Goal: Transaction & Acquisition: Obtain resource

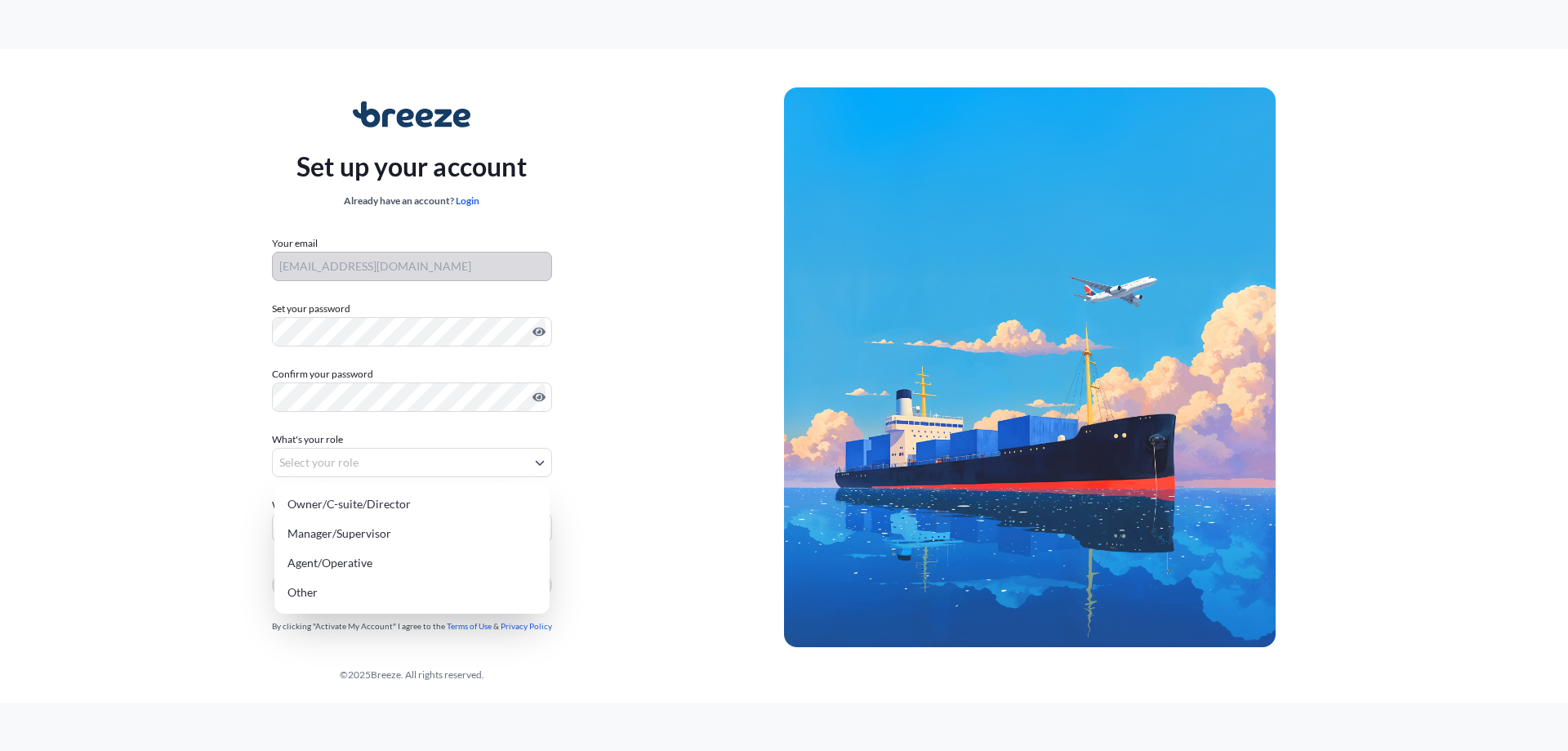
click at [378, 461] on body "Set up your account Already have an account? Login Your email tomp@magellanlogi…" at bounding box center [784, 376] width 1568 height 751
click at [422, 502] on div "Owner/C-suite/Director" at bounding box center [412, 504] width 262 height 30
select select "owner/c-suite/director"
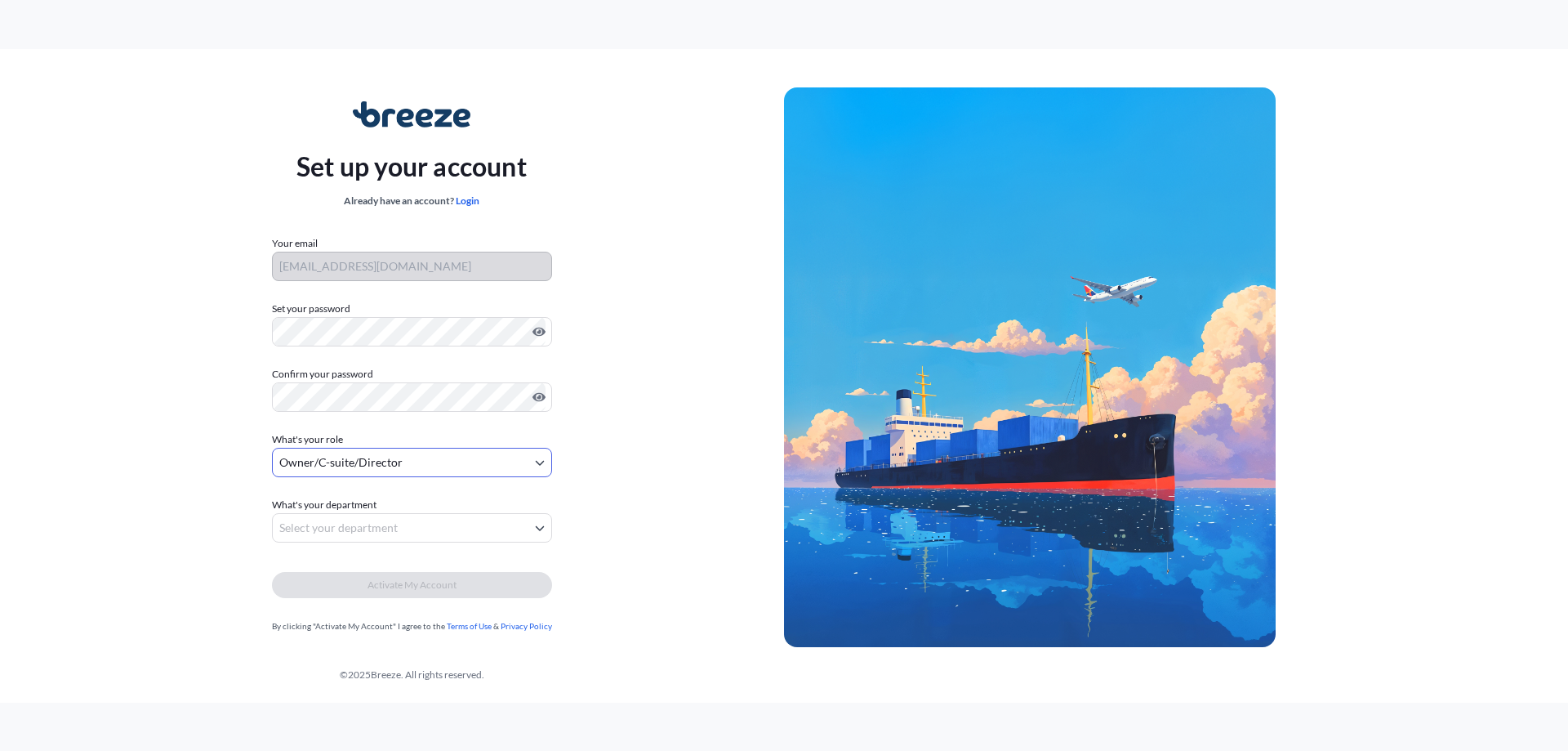
click at [413, 530] on body "Set up your account Already have an account? Login Your email tomp@magellanlogi…" at bounding box center [784, 376] width 1568 height 751
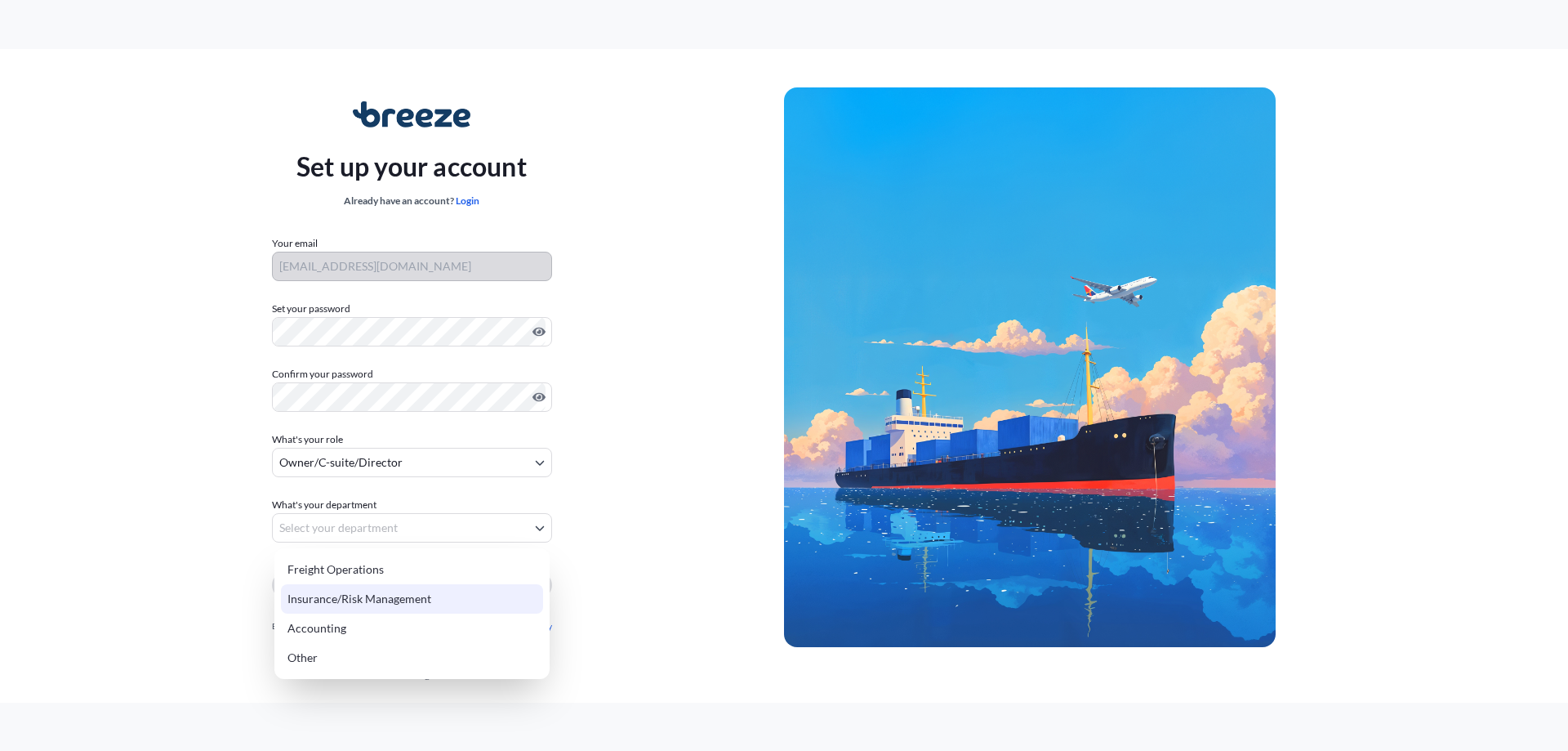
click at [376, 597] on div "Insurance/Risk Management" at bounding box center [412, 598] width 262 height 30
select select "insurance/risk management"
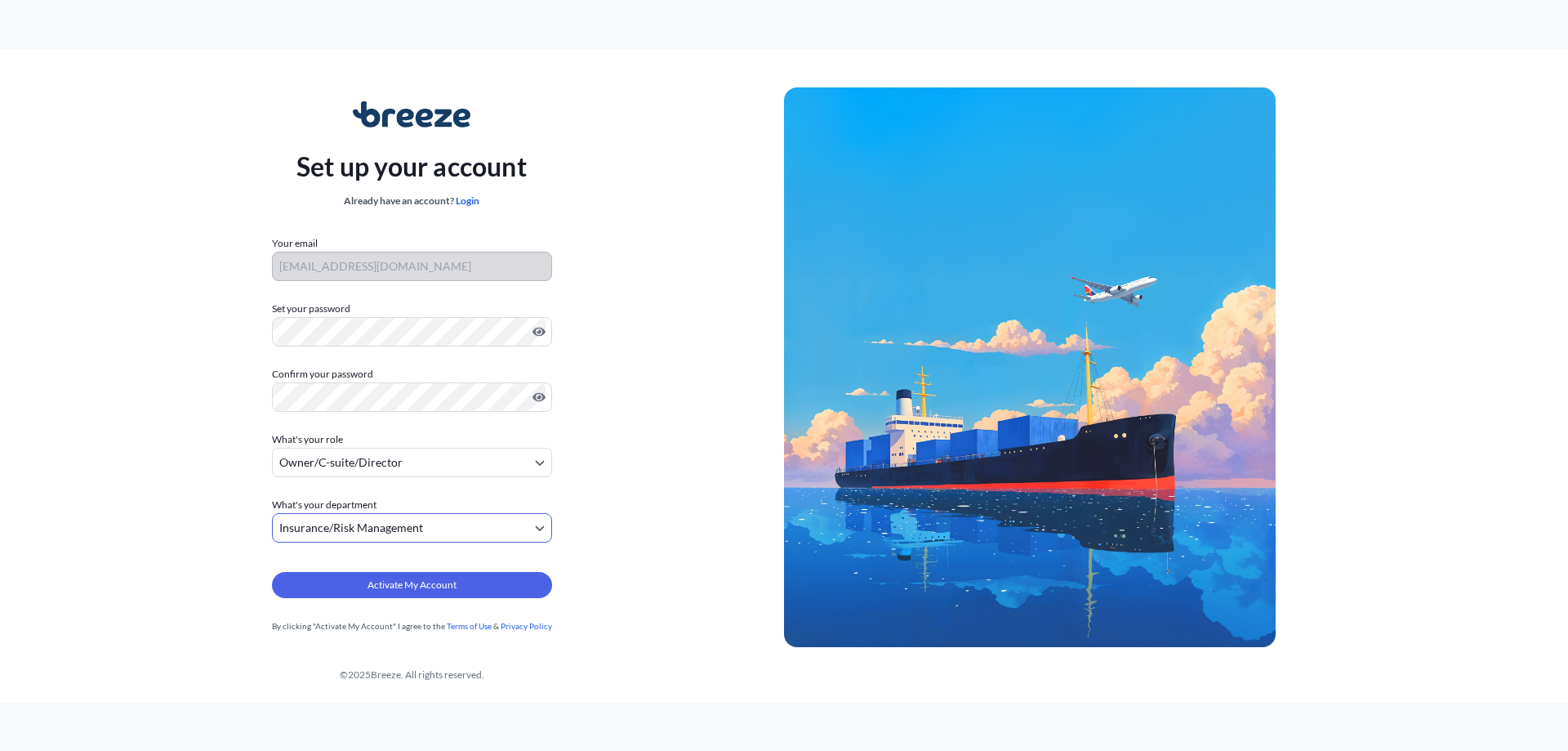
click at [226, 519] on div "Set up your account Already have an account? Login Your email tomp@magellanlogi…" at bounding box center [411, 367] width 745 height 598
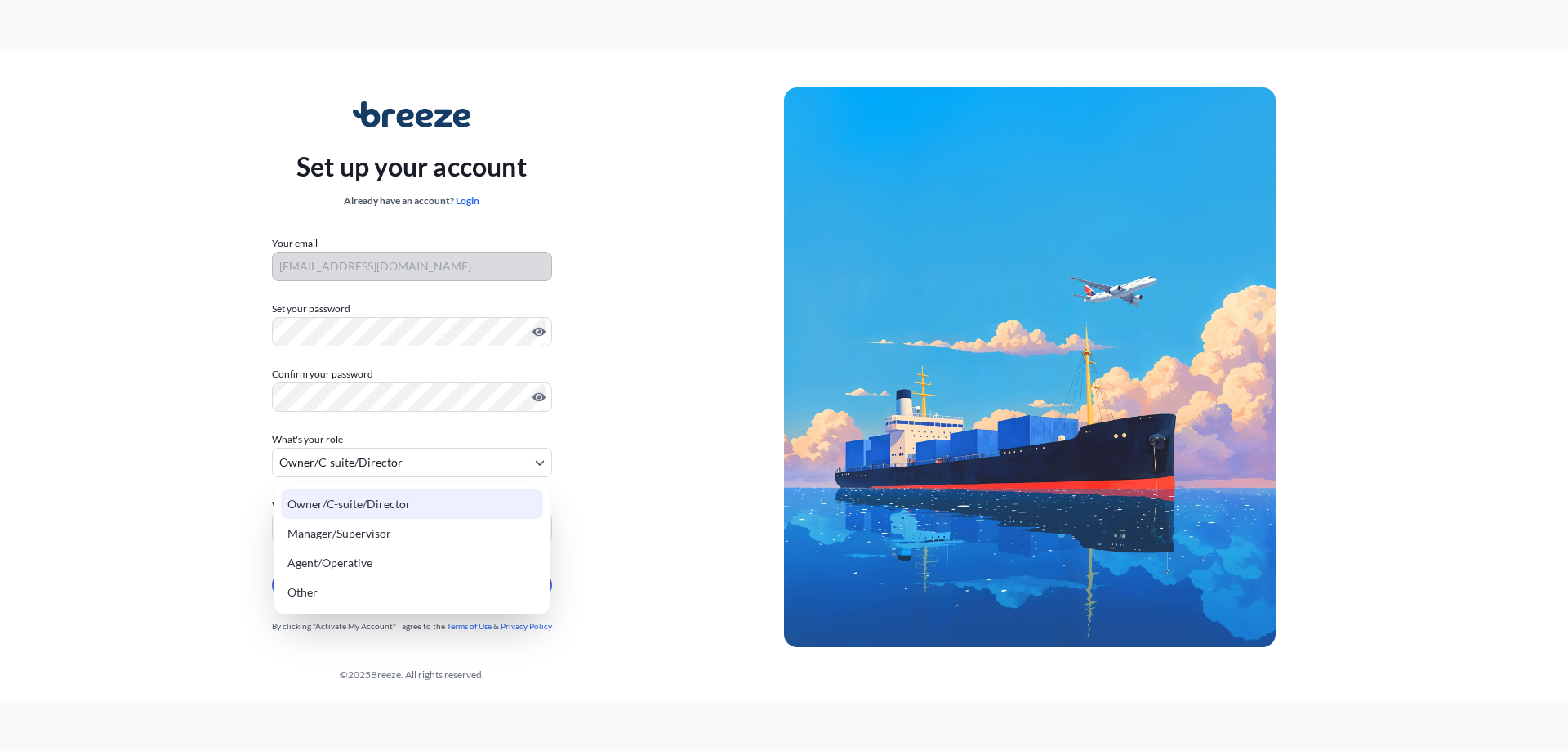
click at [372, 454] on body "Set up your account Already have an account? Login Your email tomp@magellanlogi…" at bounding box center [784, 376] width 1568 height 751
click at [468, 531] on div "Manager/Supervisor" at bounding box center [412, 533] width 262 height 30
select select "manager/supervisor"
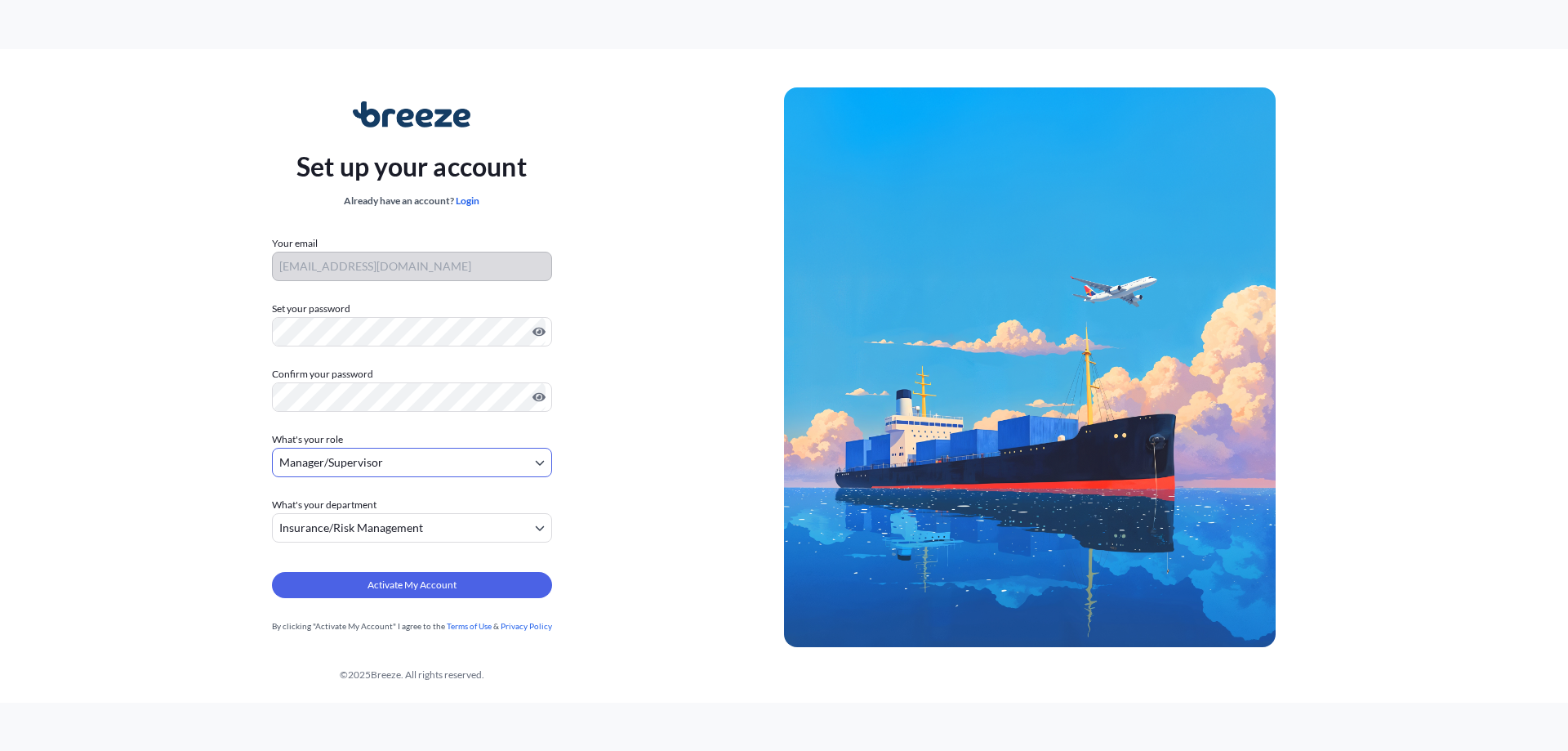
click at [199, 477] on div "Set up your account Already have an account? Login Your email tomp@magellanlogi…" at bounding box center [411, 367] width 745 height 598
click at [441, 581] on span "Activate My Account" at bounding box center [412, 585] width 89 height 16
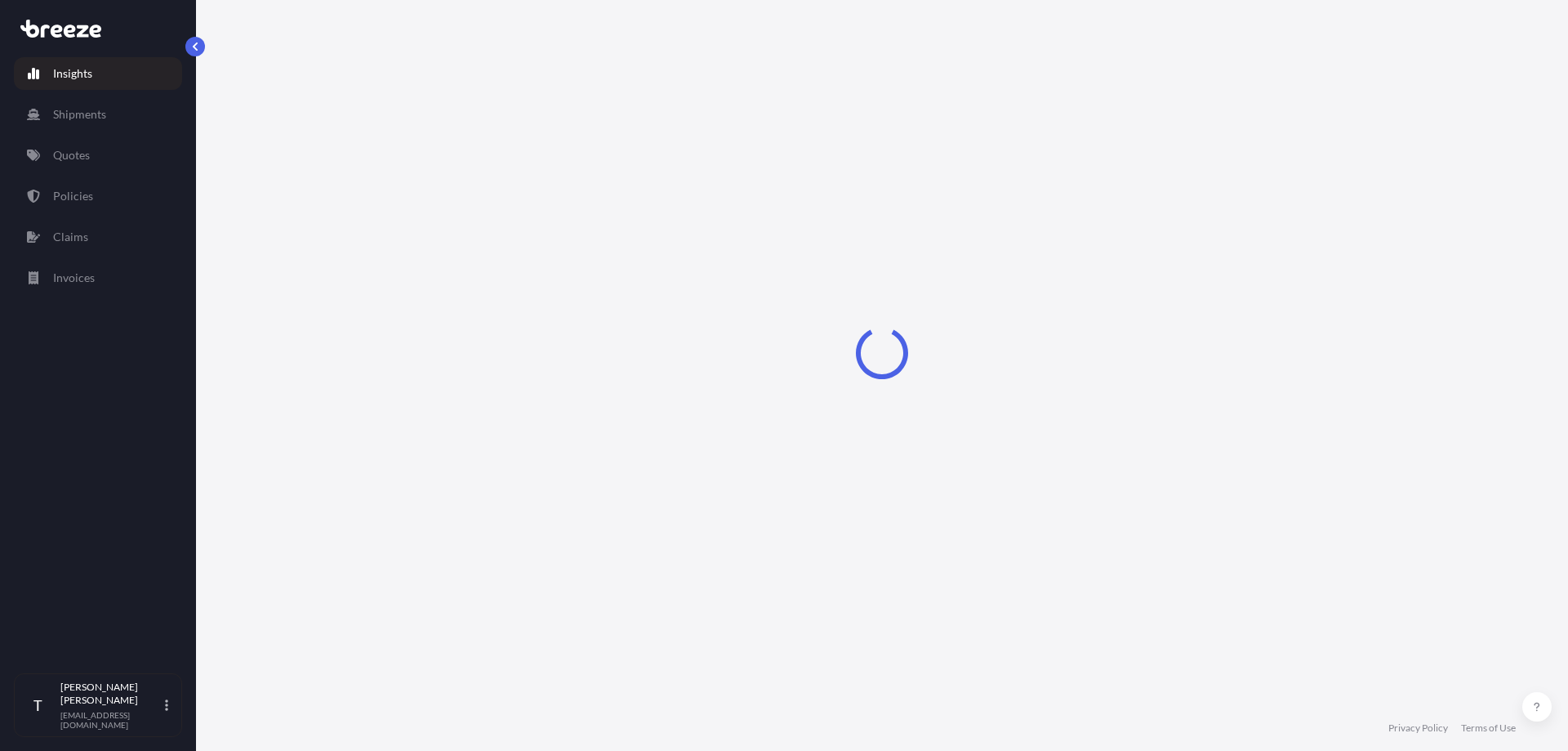
select select "2025"
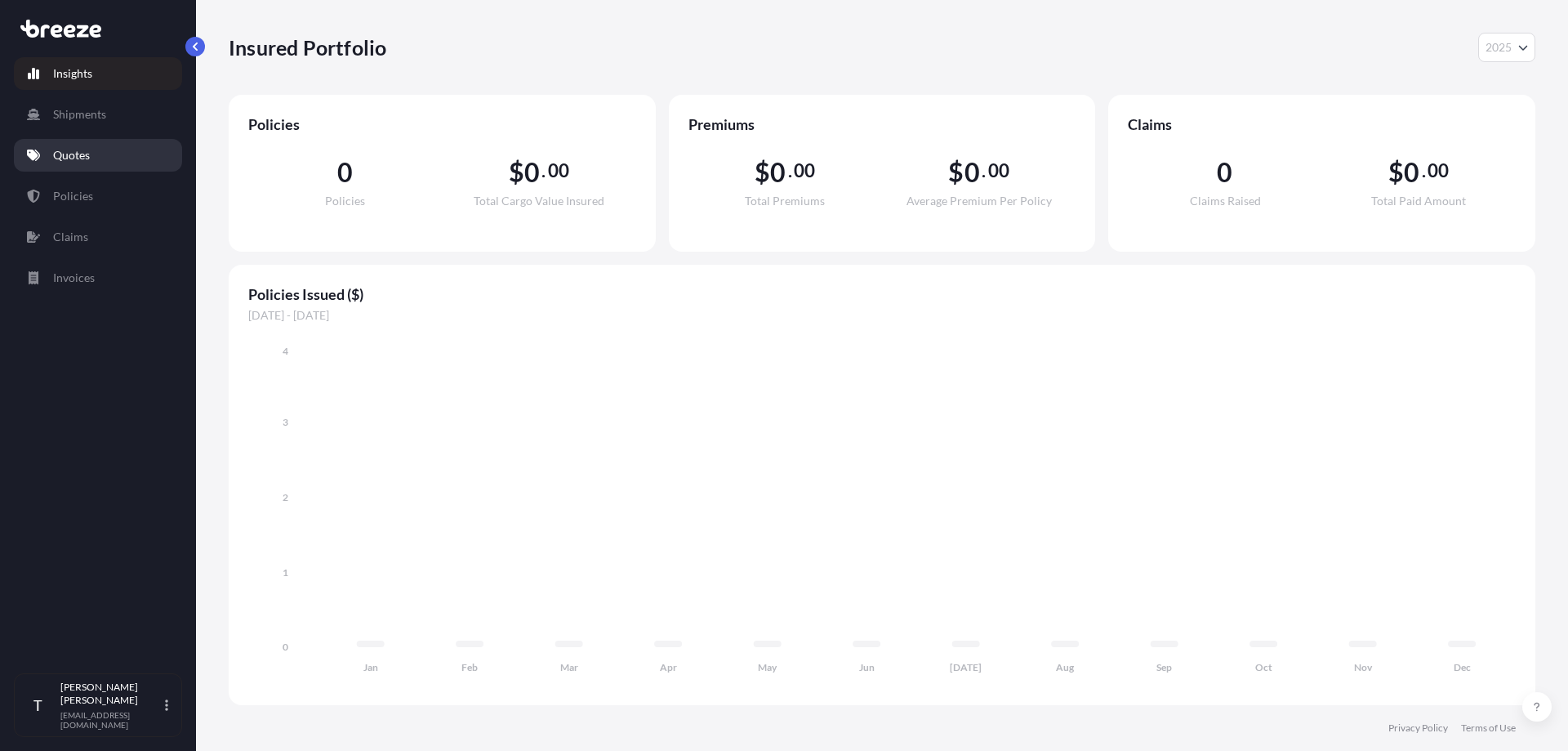
click at [89, 157] on p "Quotes" at bounding box center [71, 155] width 37 height 16
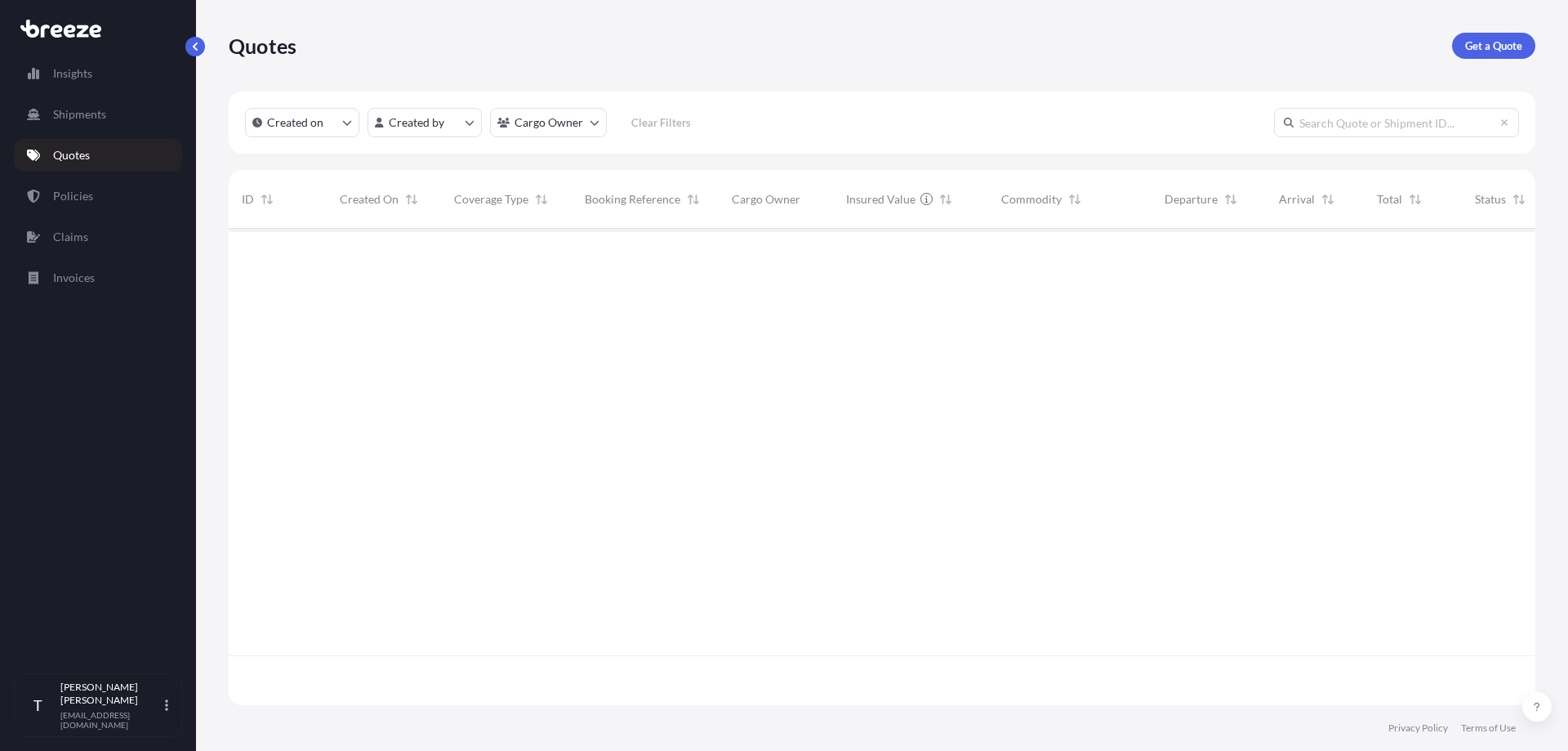
scroll to position [523, 1294]
click at [1490, 44] on p "Get a Quote" at bounding box center [1493, 46] width 57 height 16
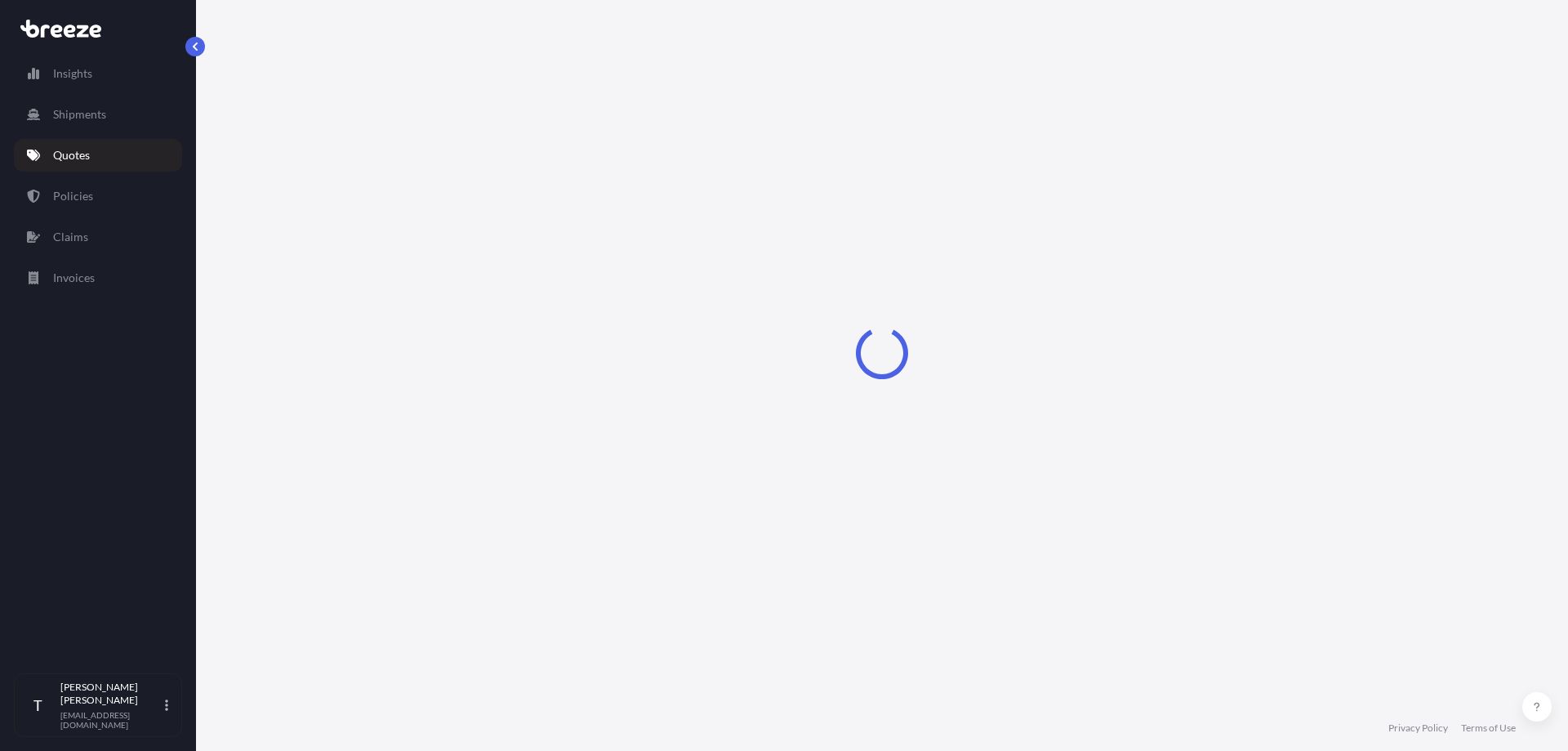
select select "Road"
select select "1"
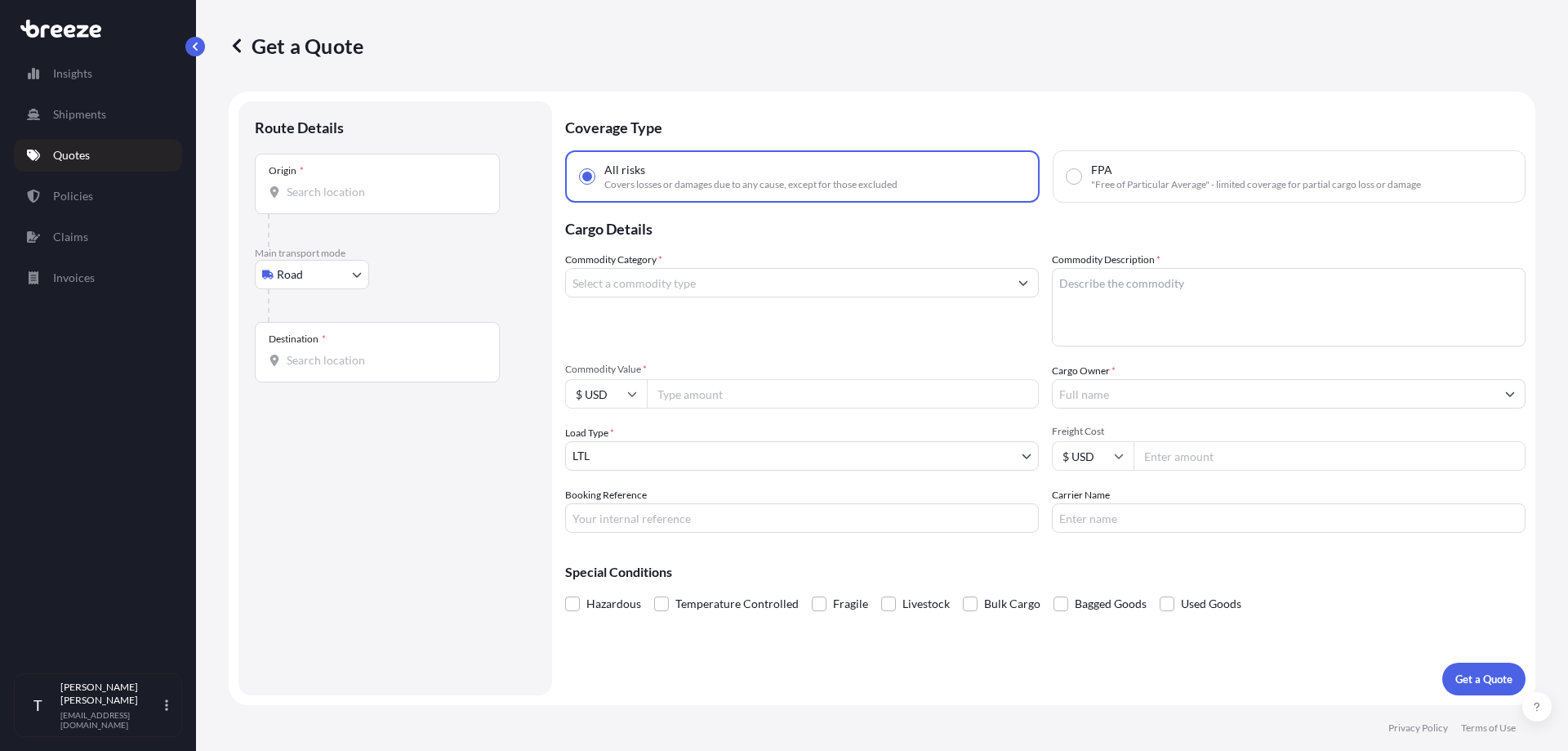
click at [367, 184] on input "Origin *" at bounding box center [384, 192] width 193 height 16
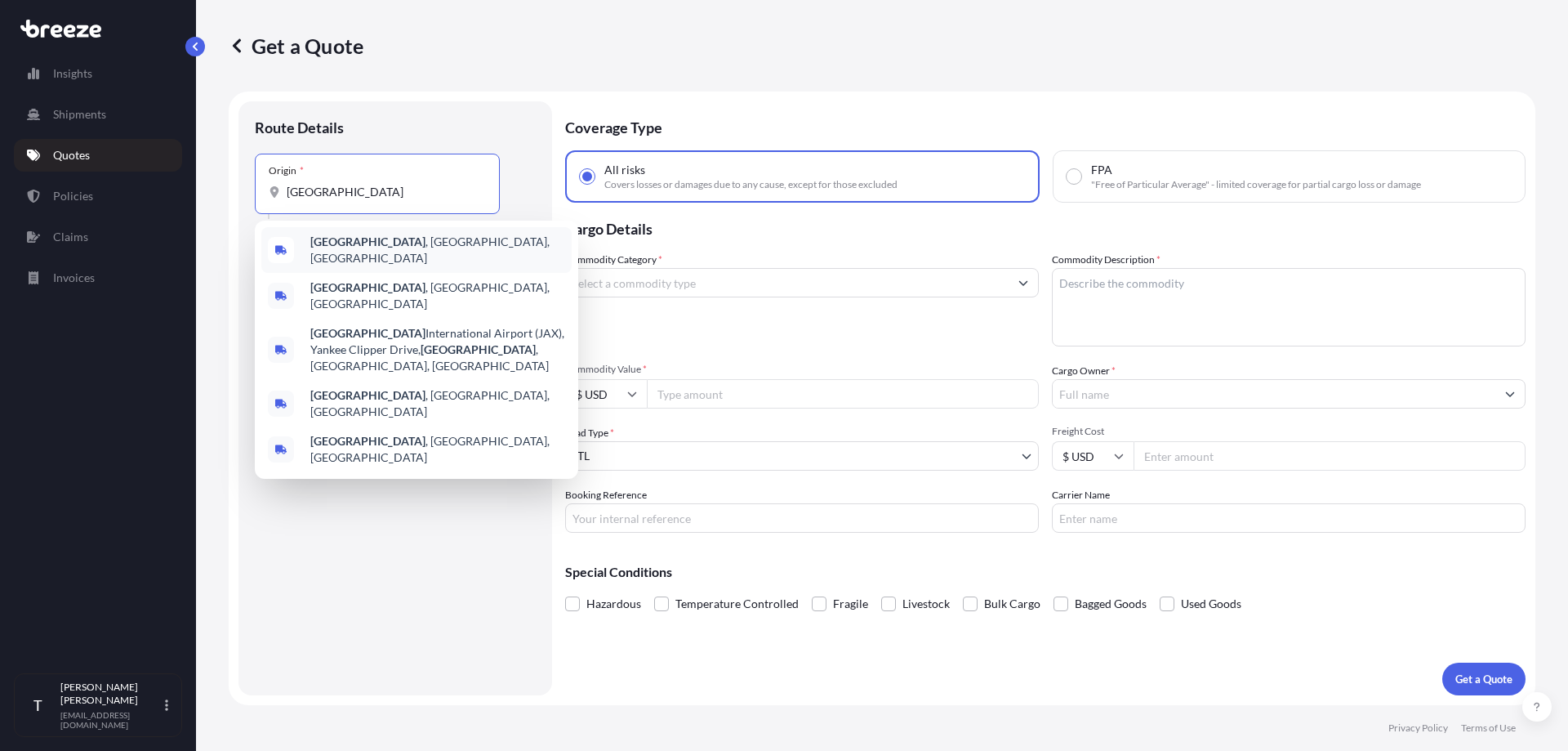
click at [366, 239] on b "[GEOGRAPHIC_DATA]" at bounding box center [368, 241] width 116 height 14
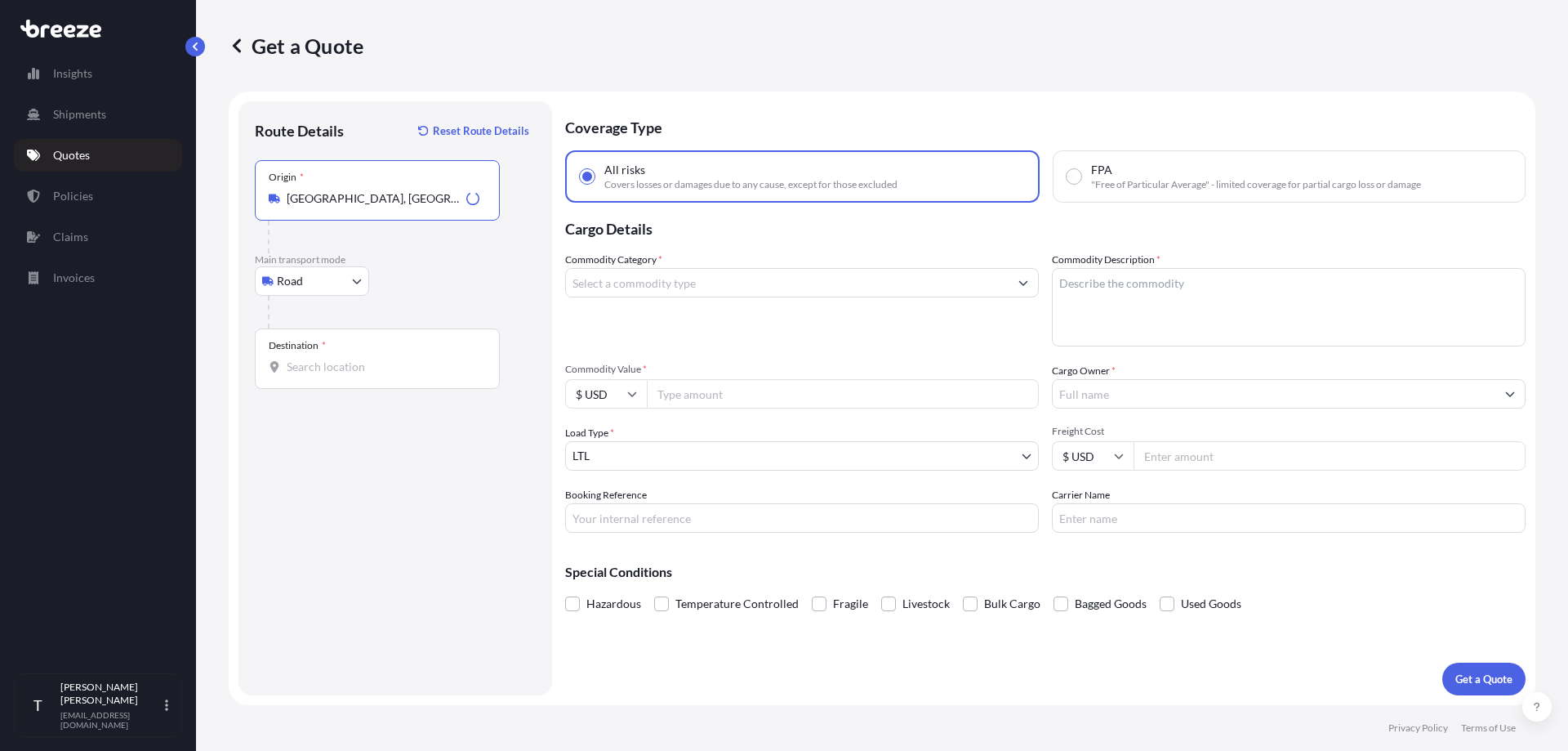
type input "Jacksonville, FL, USA"
click at [338, 282] on body "0 options available. 5 options available. Insights Shipments Quotes Policies Cl…" at bounding box center [784, 376] width 1568 height 751
click at [353, 359] on input "Destination *" at bounding box center [384, 366] width 193 height 16
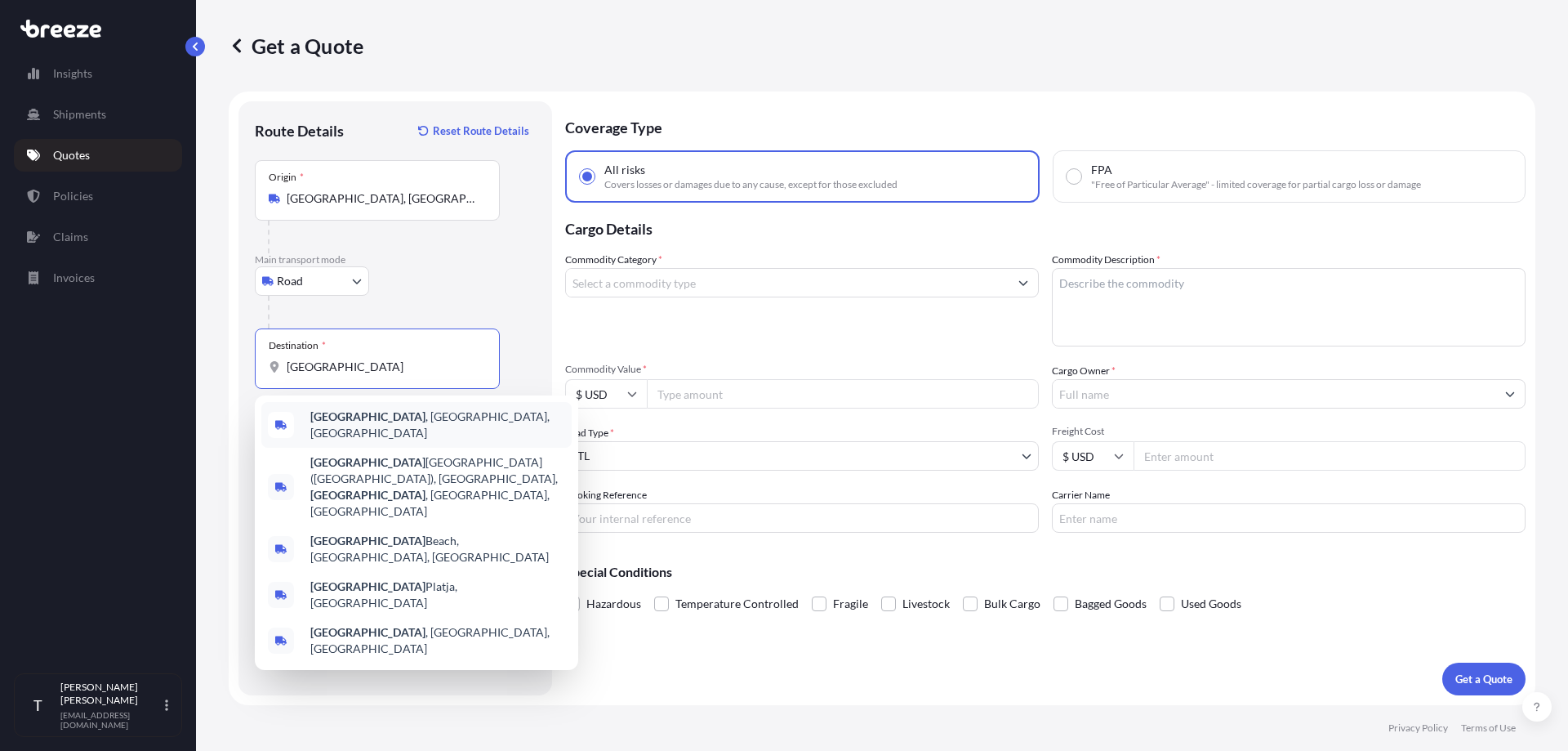
click at [357, 431] on div "Miami , FL, USA" at bounding box center [417, 424] width 311 height 46
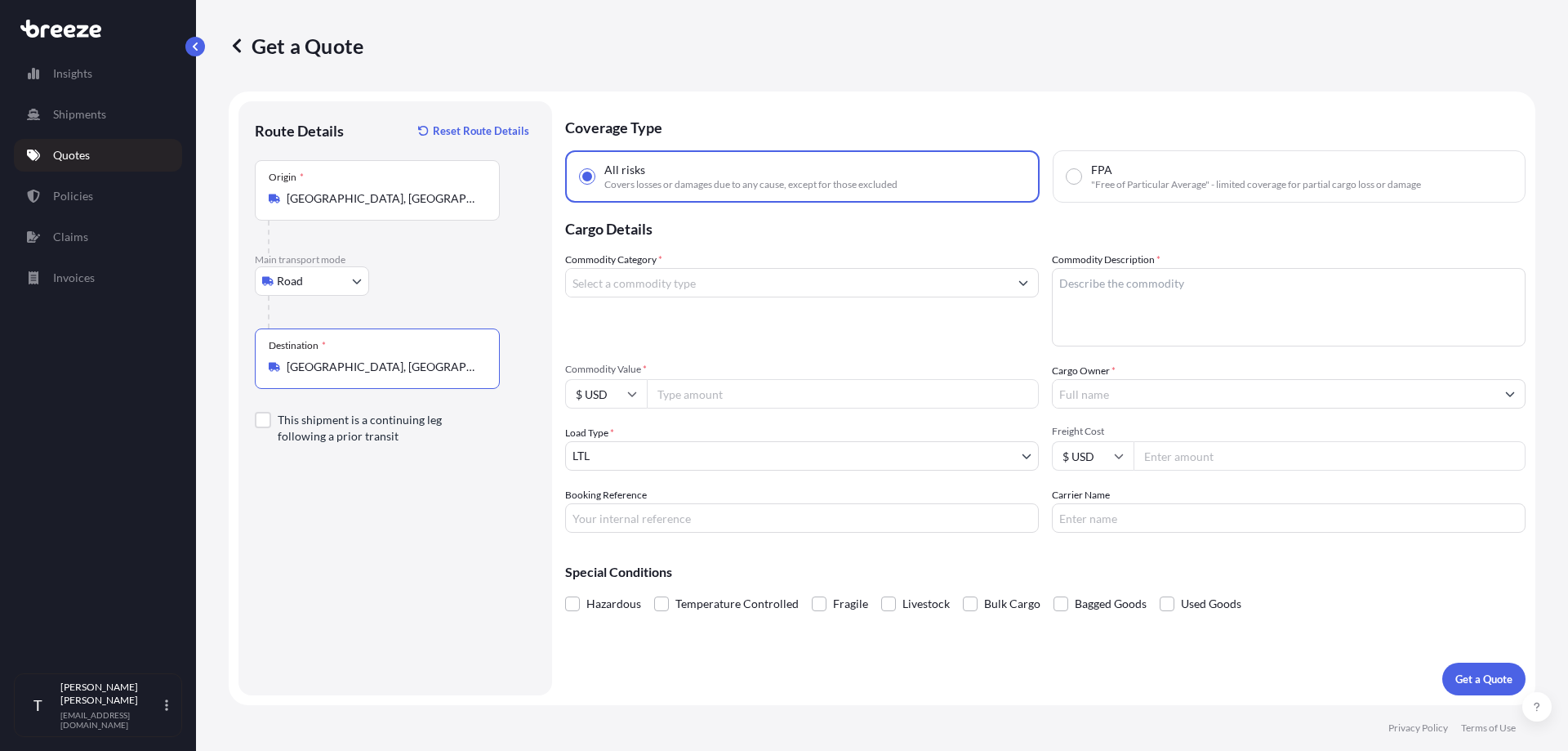
type input "Miami, FL, USA"
click at [636, 392] on icon at bounding box center [633, 394] width 9 height 5
click at [636, 392] on icon at bounding box center [632, 394] width 10 height 10
click at [673, 283] on input "Commodity Category *" at bounding box center [787, 283] width 442 height 30
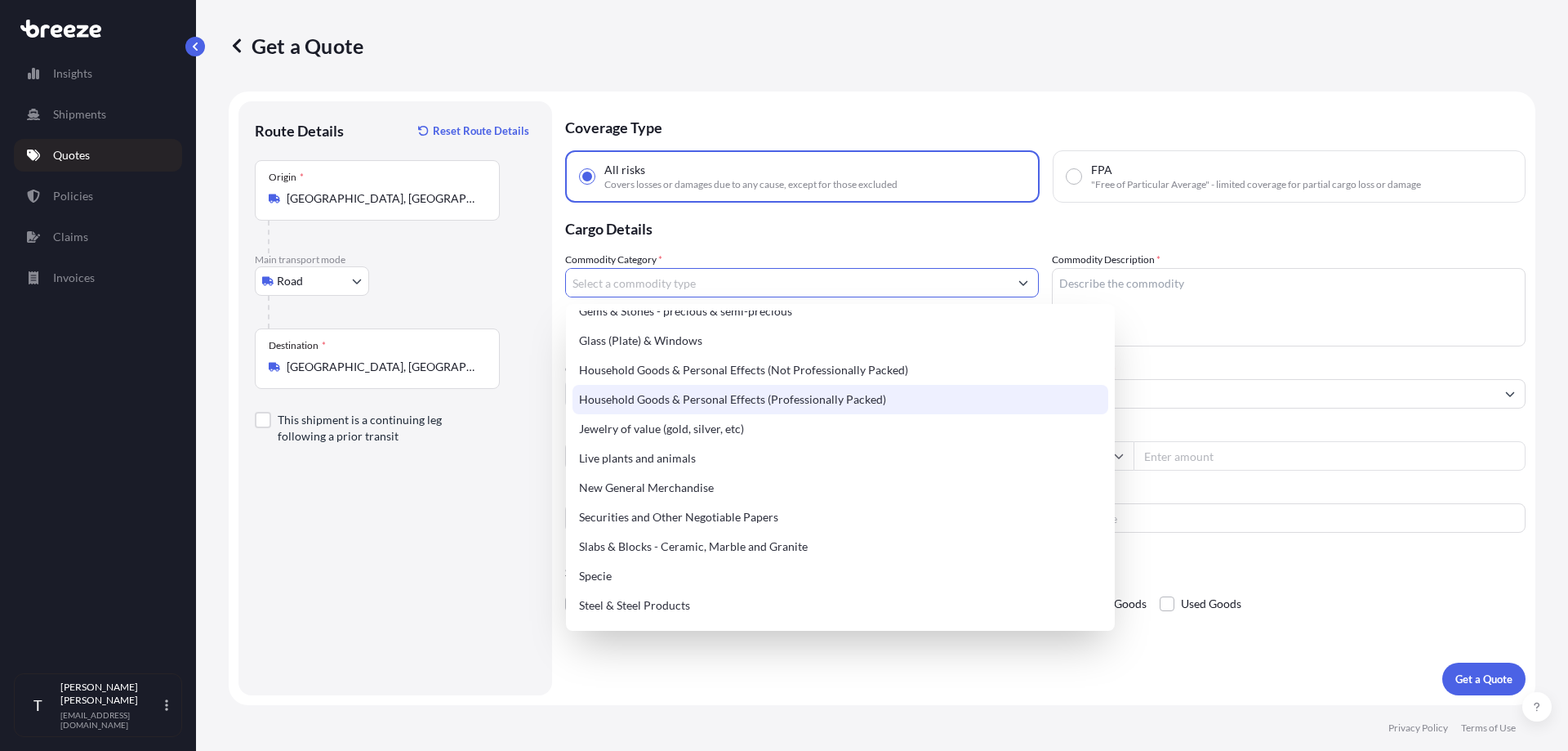
scroll to position [571, 0]
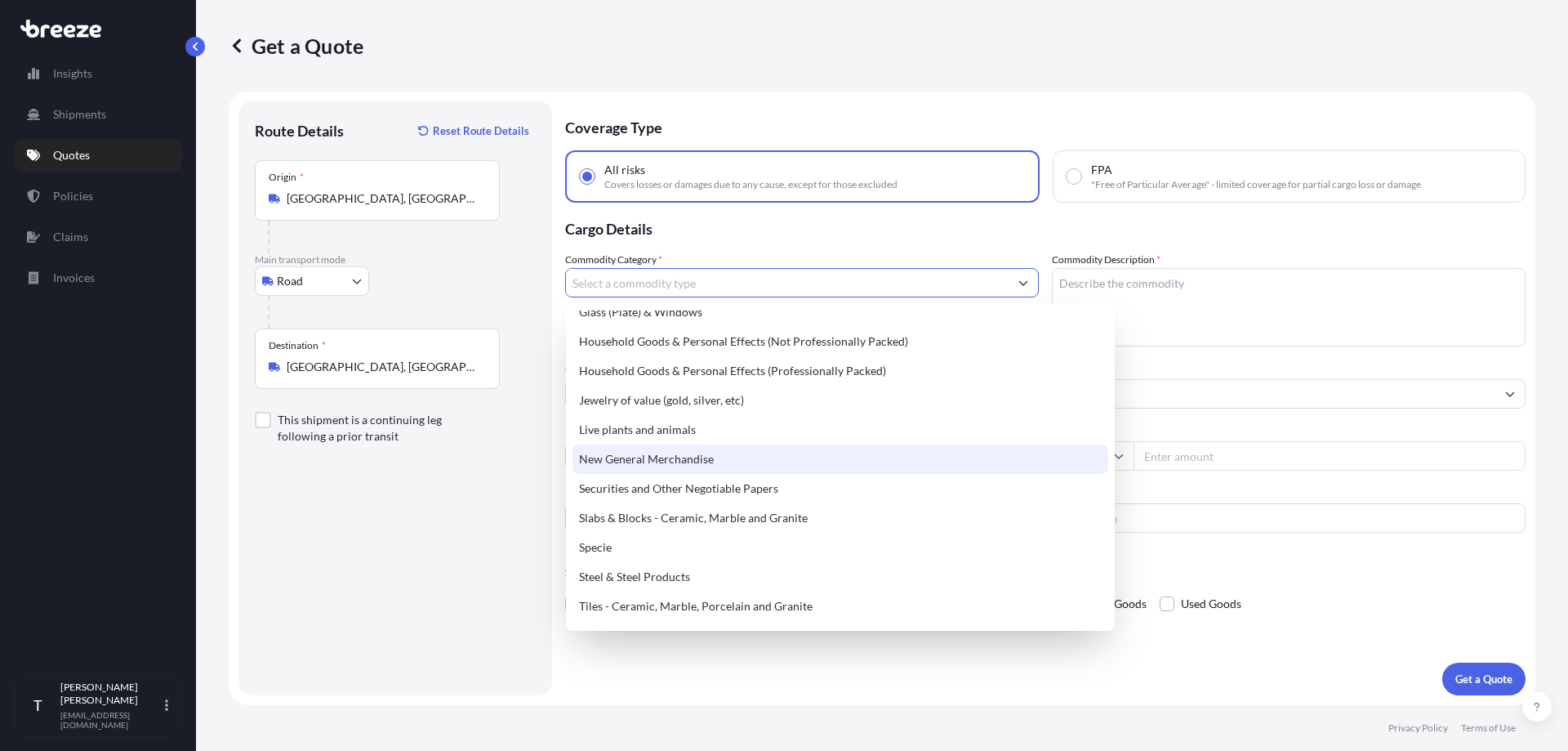
click at [716, 459] on div "New General Merchandise" at bounding box center [840, 459] width 536 height 30
type input "New General Merchandise"
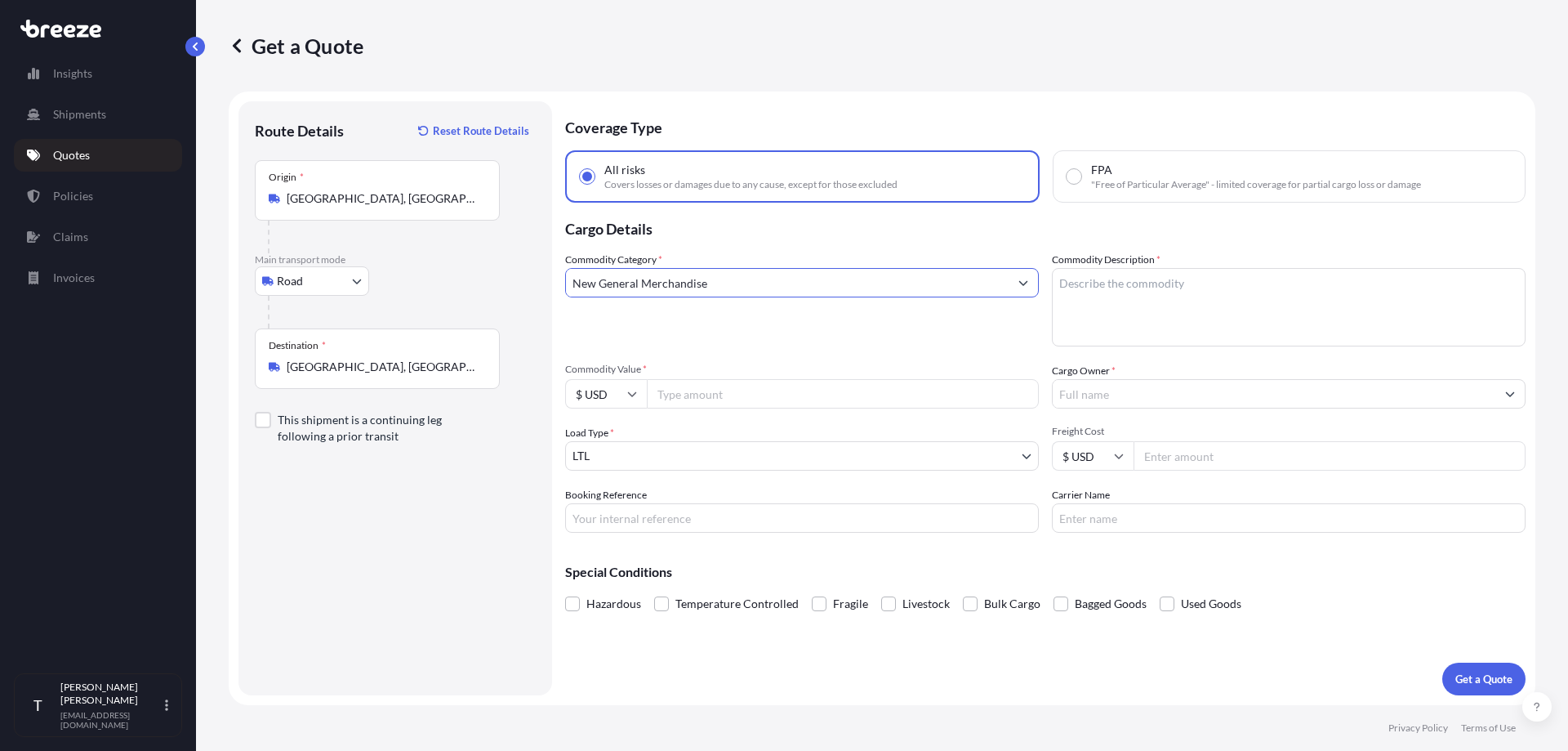
click at [1158, 287] on textarea "Commodity Description *" at bounding box center [1288, 307] width 474 height 79
type textarea "retail goods"
click at [700, 401] on input "Commodity Value *" at bounding box center [843, 394] width 392 height 30
type input "150000"
click at [759, 339] on div "Commodity Category * New General Merchandise" at bounding box center [802, 299] width 474 height 95
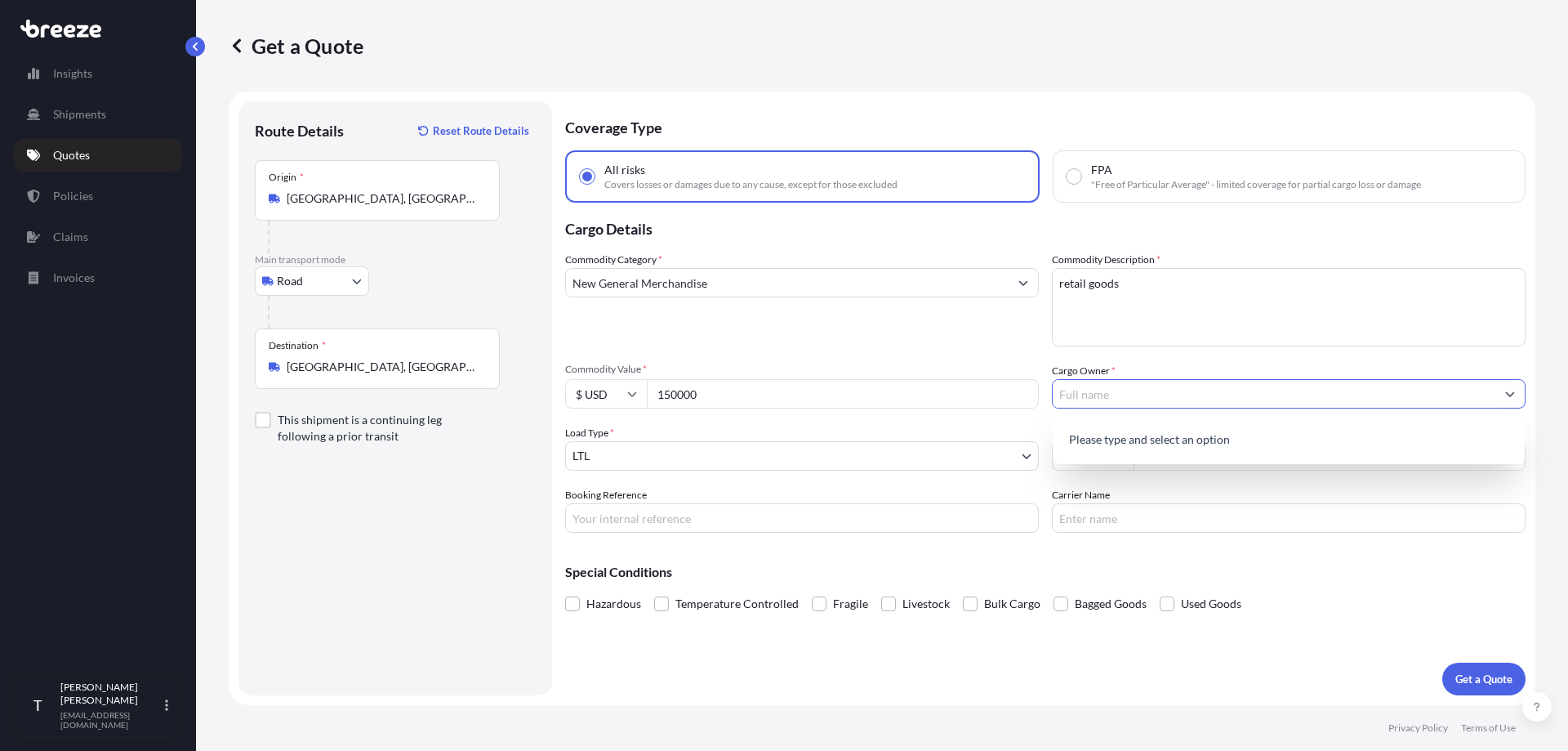
click at [1116, 394] on input "Cargo Owner *" at bounding box center [1274, 394] width 442 height 30
click at [1128, 433] on span "Add new "Walmart"" at bounding box center [1117, 436] width 101 height 16
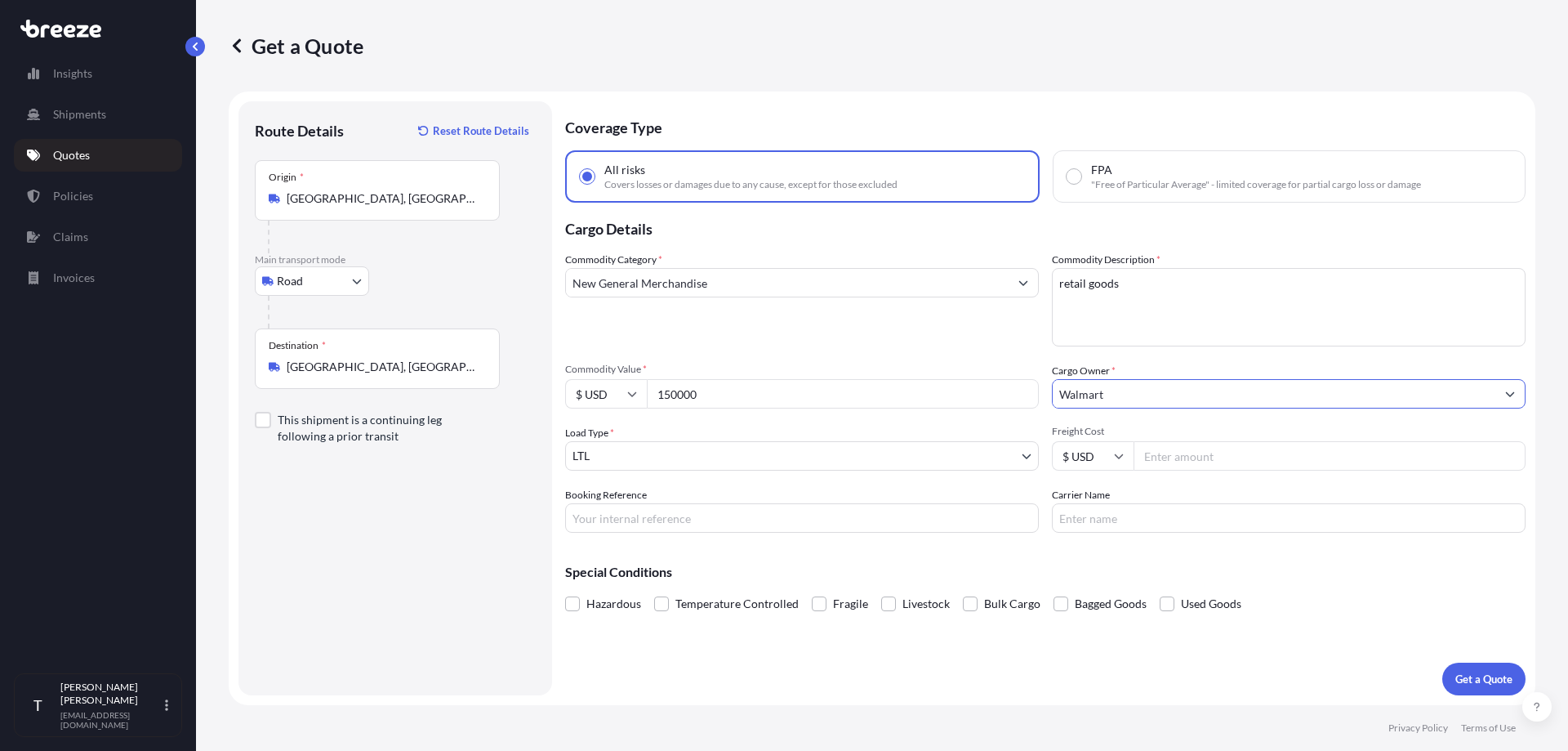
type input "Walmart"
click at [833, 456] on body "0 options available. 1 option available. 0 options available. 1 option availabl…" at bounding box center [784, 376] width 1568 height 751
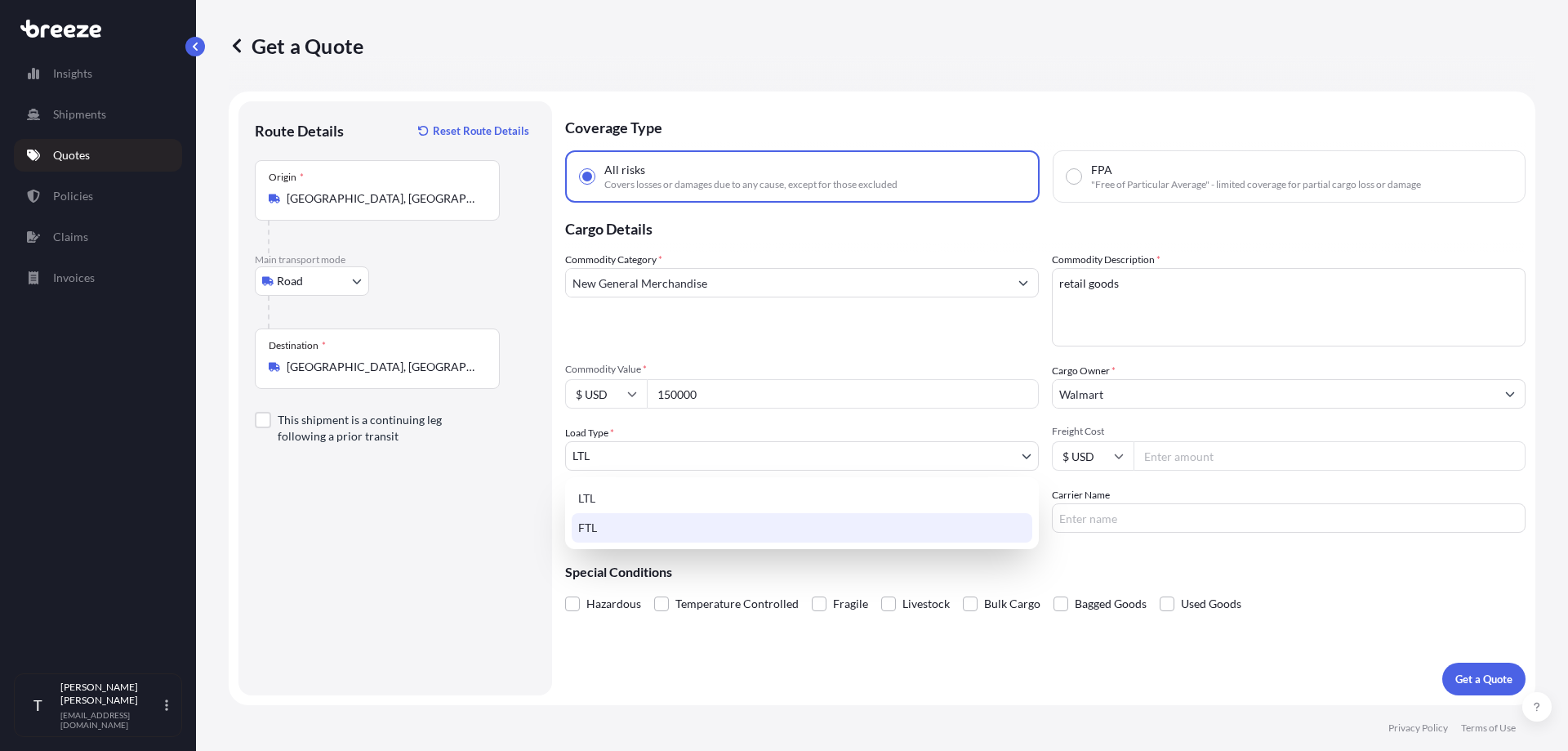
click at [734, 528] on div "FTL" at bounding box center [802, 527] width 460 height 30
select select "2"
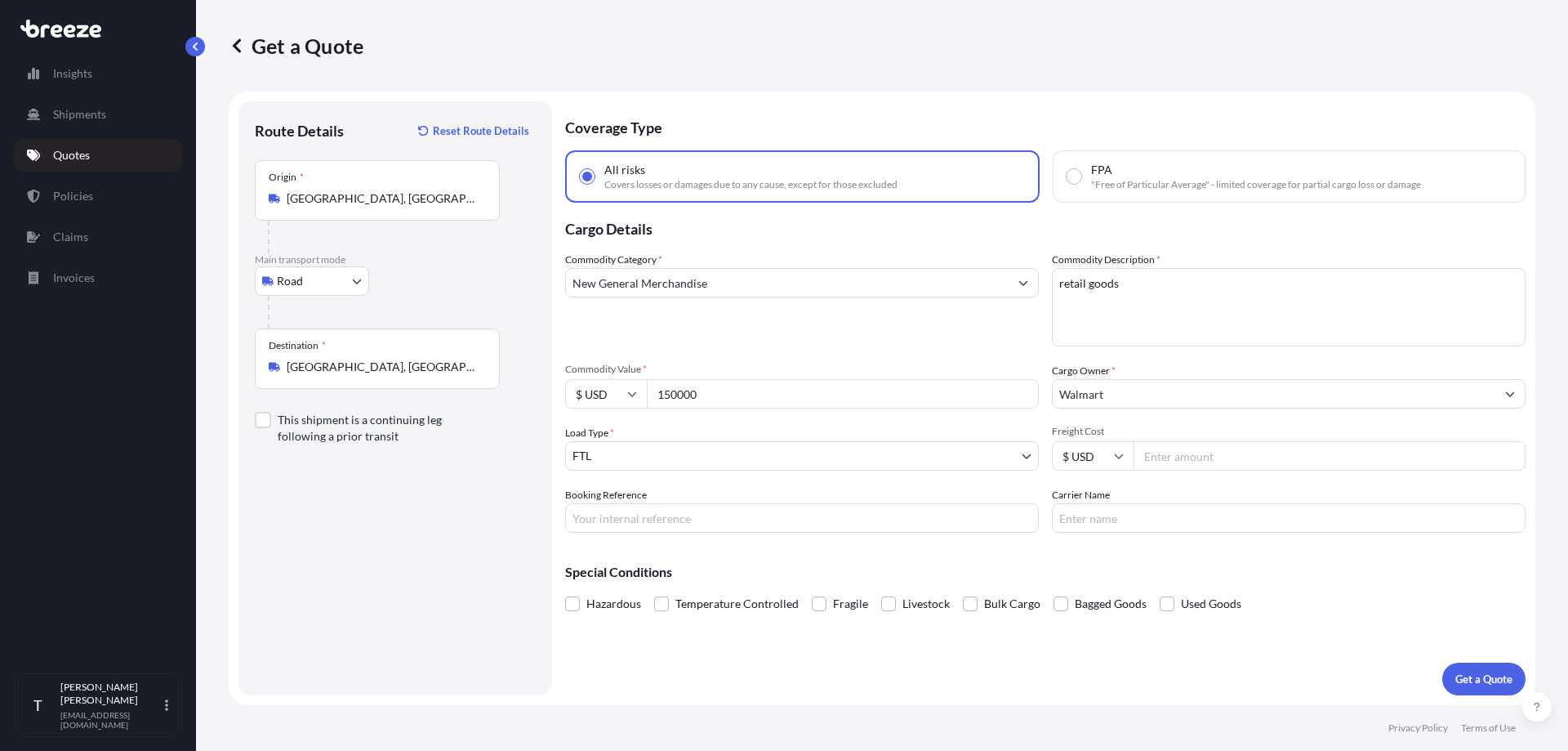
click at [1183, 459] on input "Freight Cost" at bounding box center [1330, 456] width 392 height 30
drag, startPoint x: 1181, startPoint y: 452, endPoint x: 1108, endPoint y: 458, distance: 73.2
click at [1108, 458] on div "$ USD 1500" at bounding box center [1288, 456] width 474 height 30
type input "950"
click at [751, 521] on input "Booking Reference" at bounding box center [802, 517] width 474 height 30
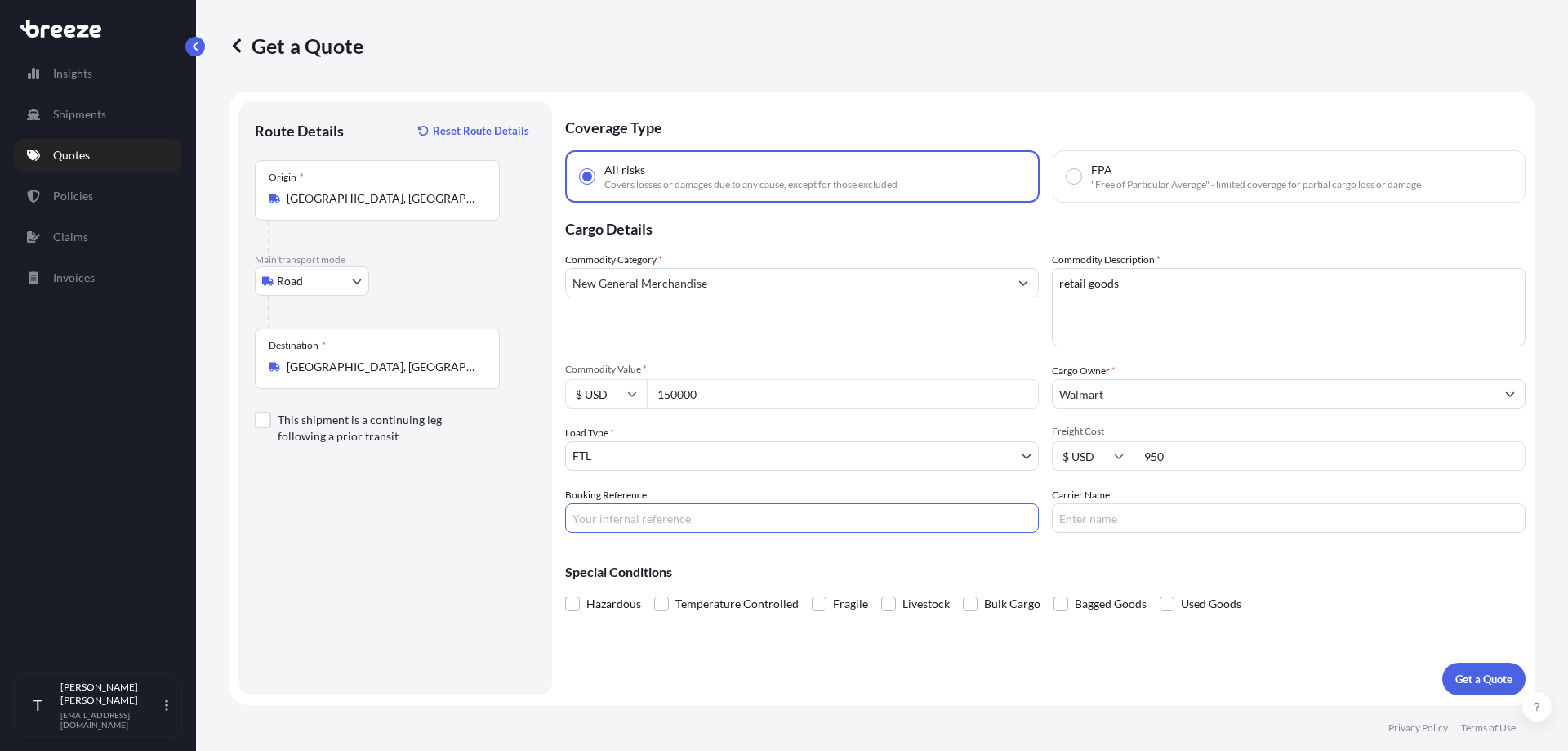
click at [944, 661] on div "Coverage Type All risks Covers losses or damages due to any cause, except for t…" at bounding box center [1045, 398] width 960 height 594
click at [755, 519] on input "Booking Reference" at bounding box center [802, 517] width 474 height 30
type input "test1"
click at [1474, 679] on p "Get a Quote" at bounding box center [1483, 679] width 57 height 16
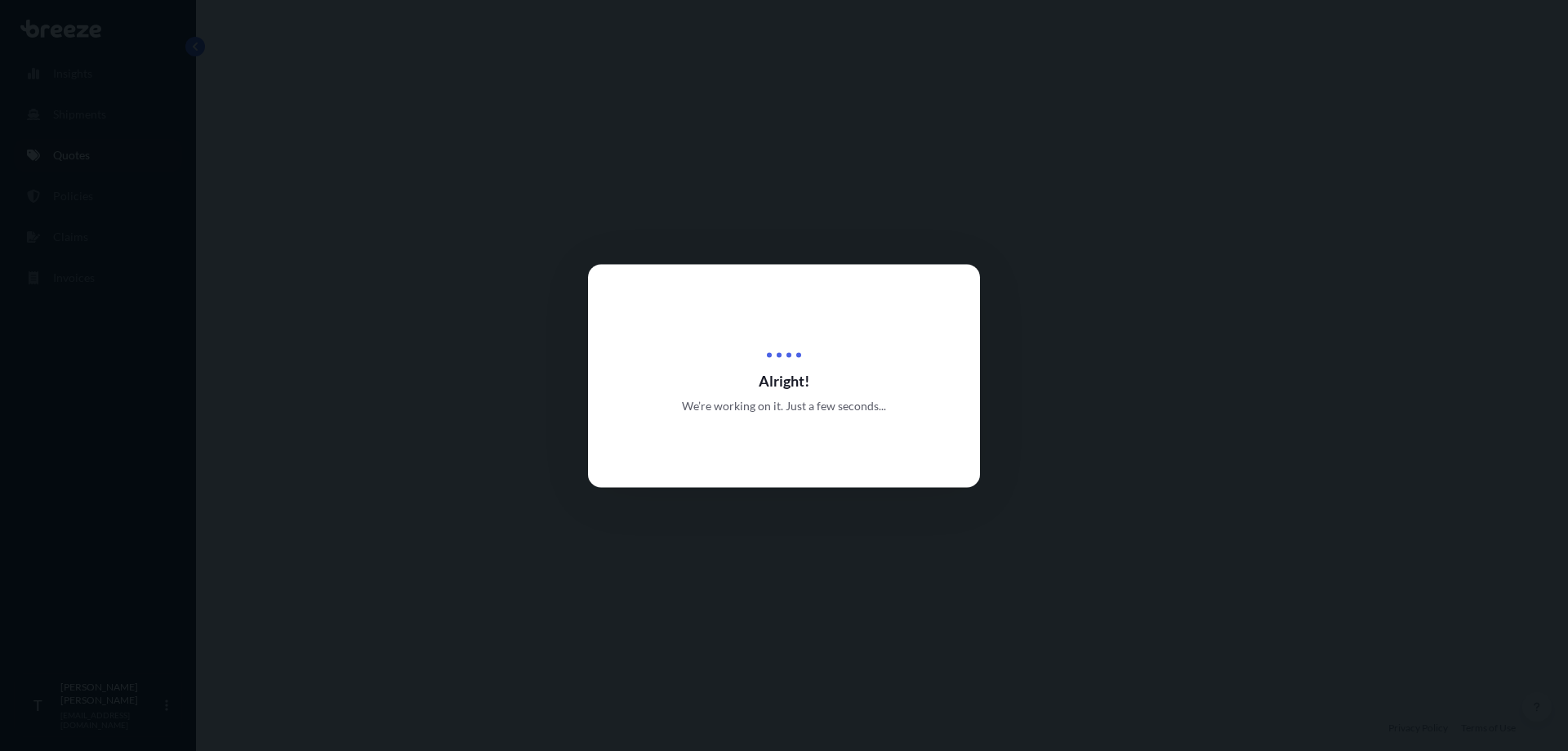
select select "Road"
select select "2"
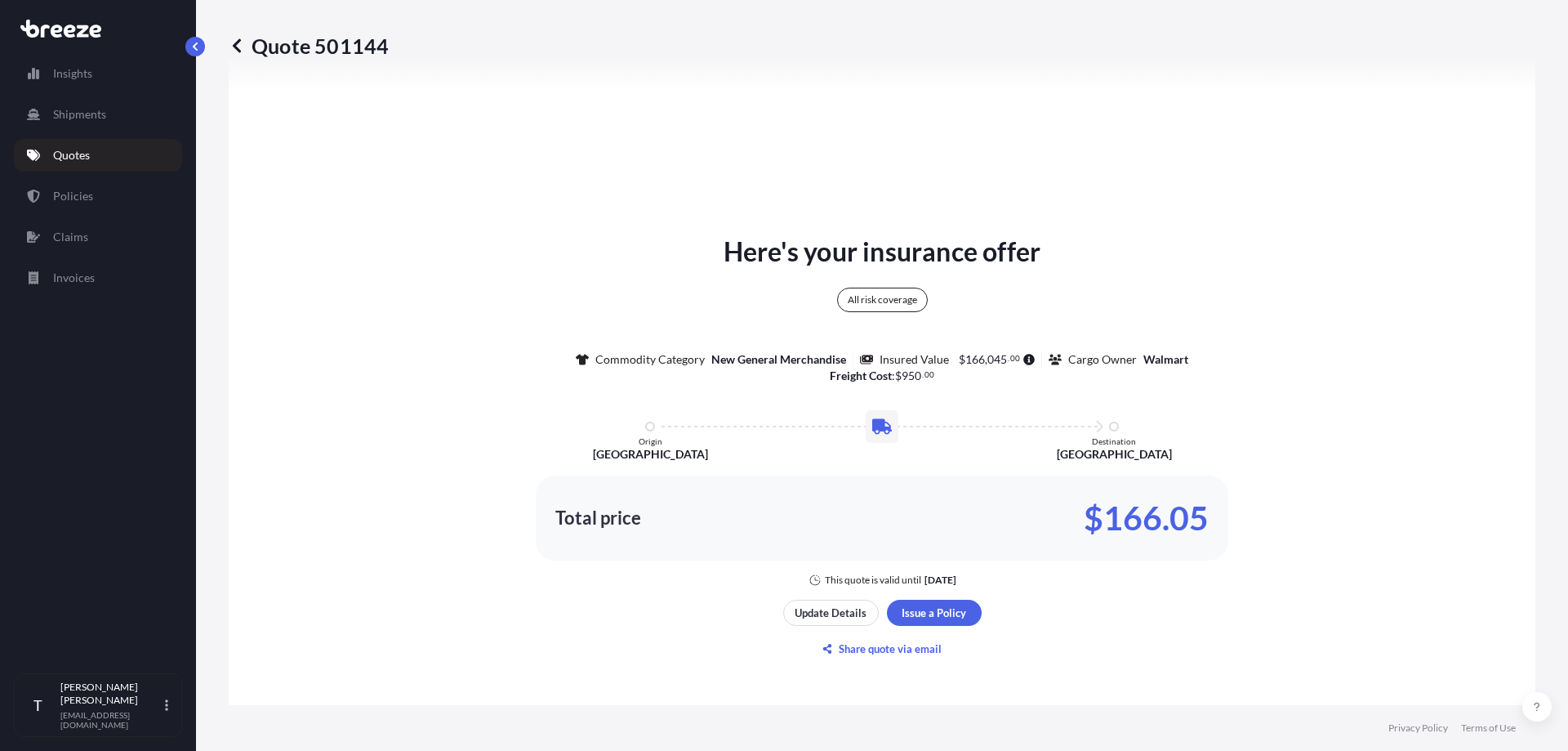
scroll to position [838, 0]
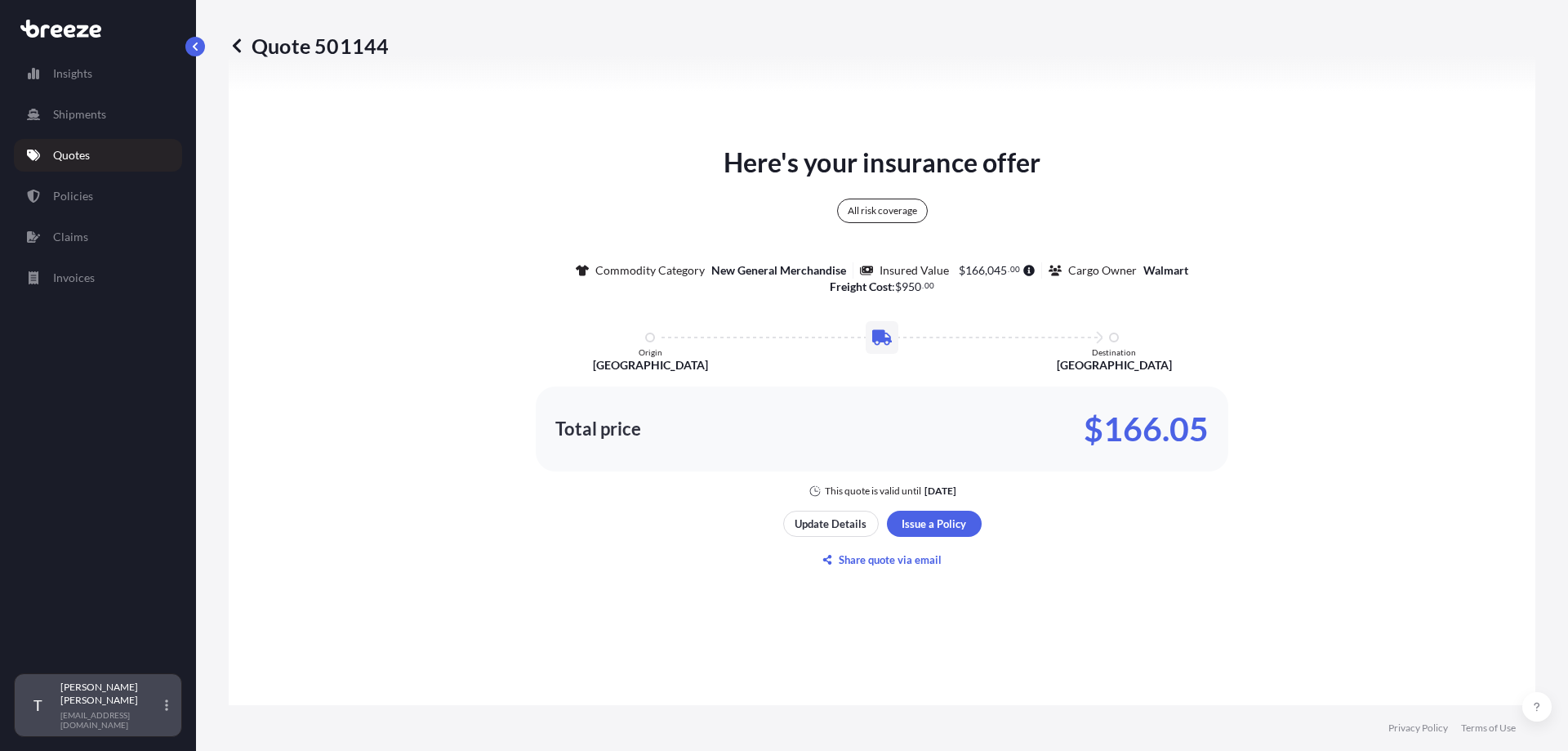
click at [91, 715] on div "Tom Piatak tomp@magellanlogistics.com" at bounding box center [117, 705] width 115 height 49
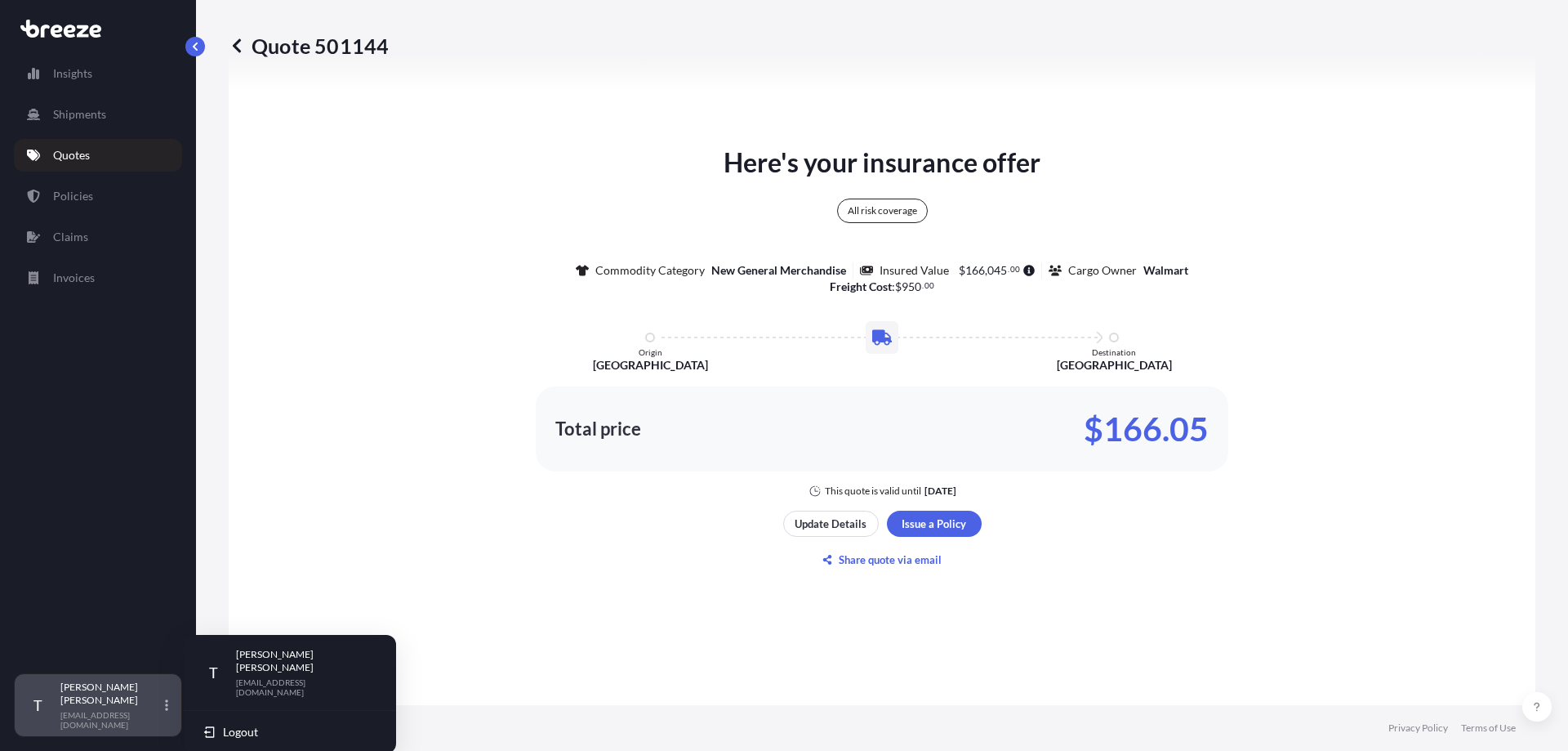
click at [92, 715] on div "Tom Piatak tomp@magellanlogistics.com" at bounding box center [117, 705] width 115 height 49
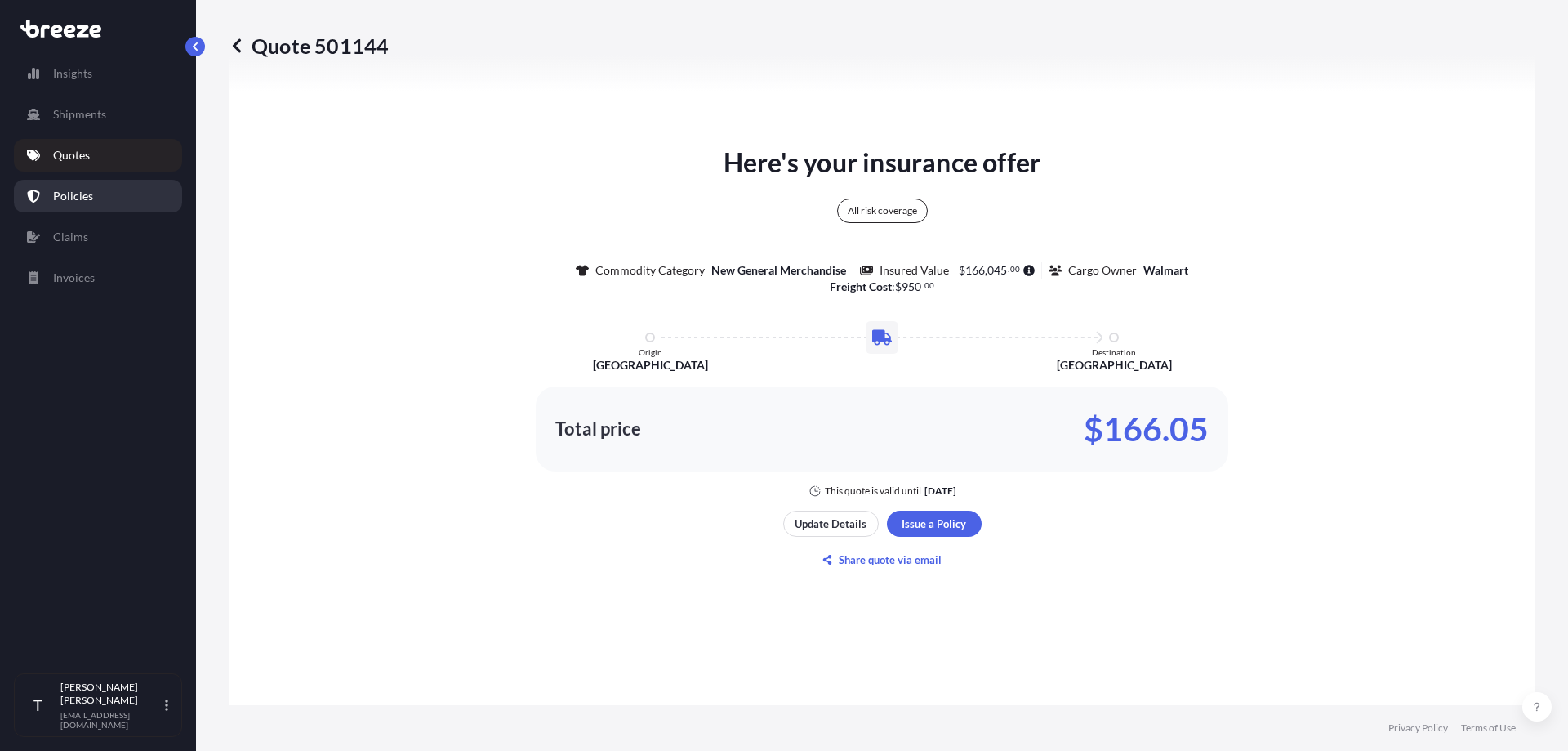
click at [81, 181] on link "Policies" at bounding box center [97, 196] width 168 height 32
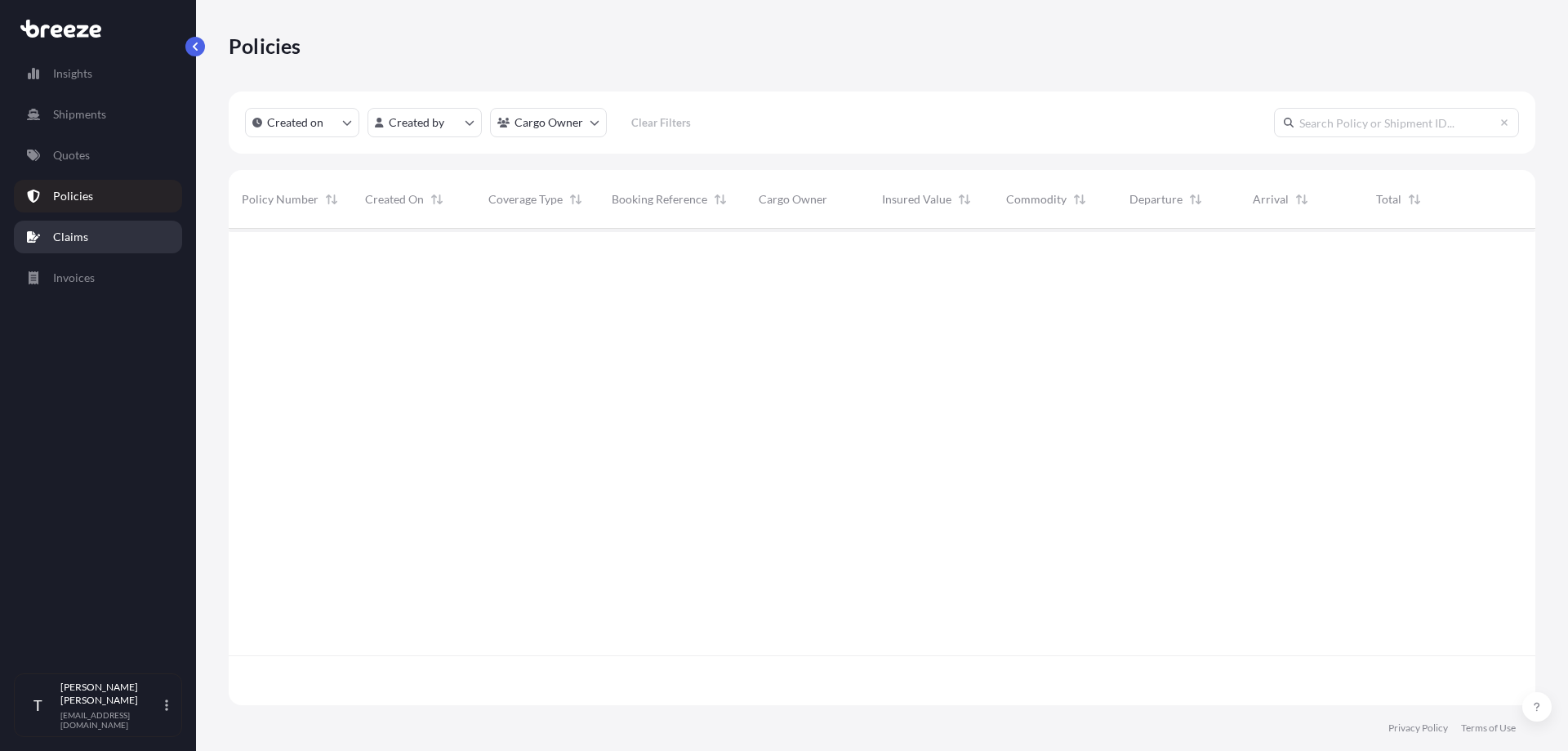
scroll to position [523, 1294]
click at [88, 232] on link "Claims" at bounding box center [97, 236] width 168 height 32
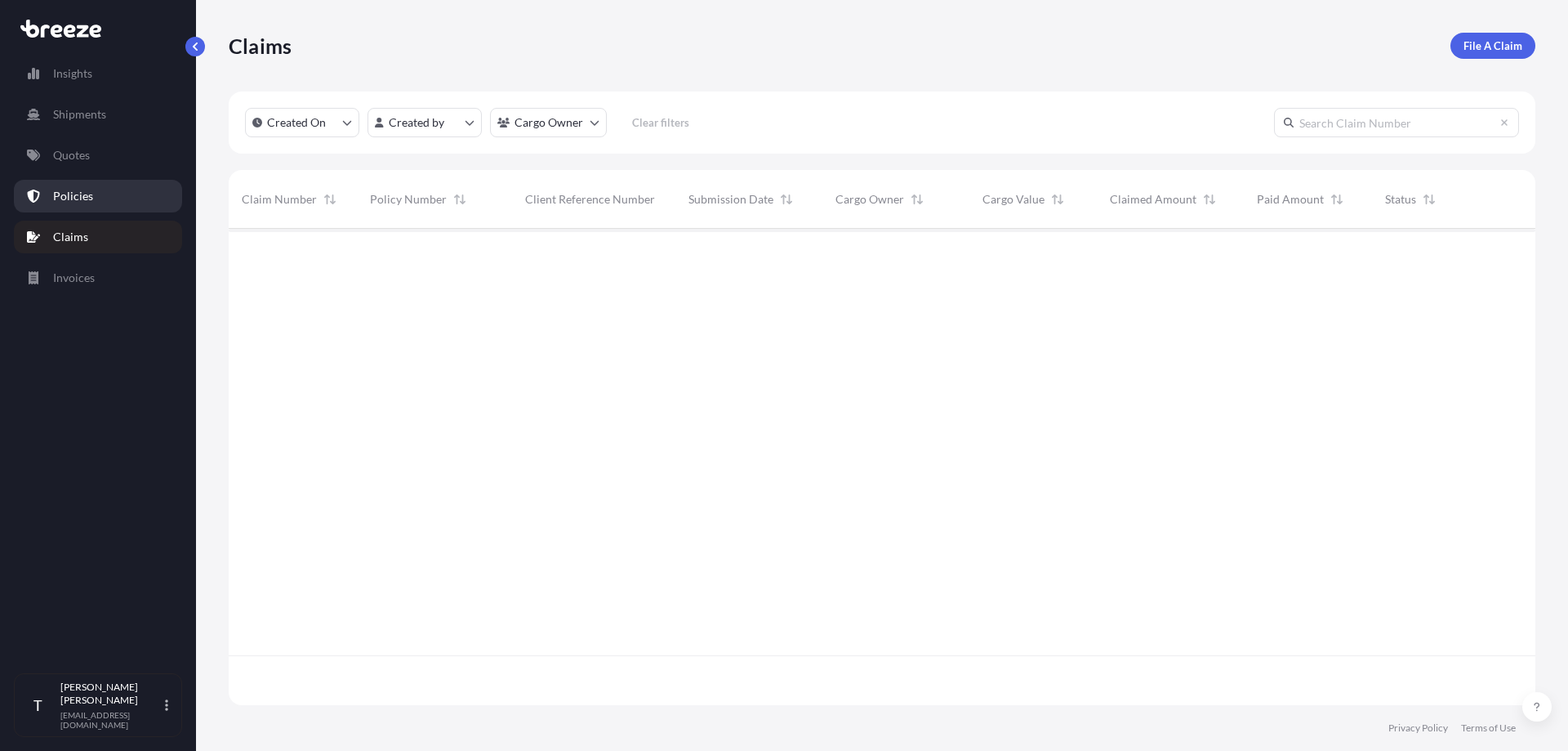
scroll to position [523, 1294]
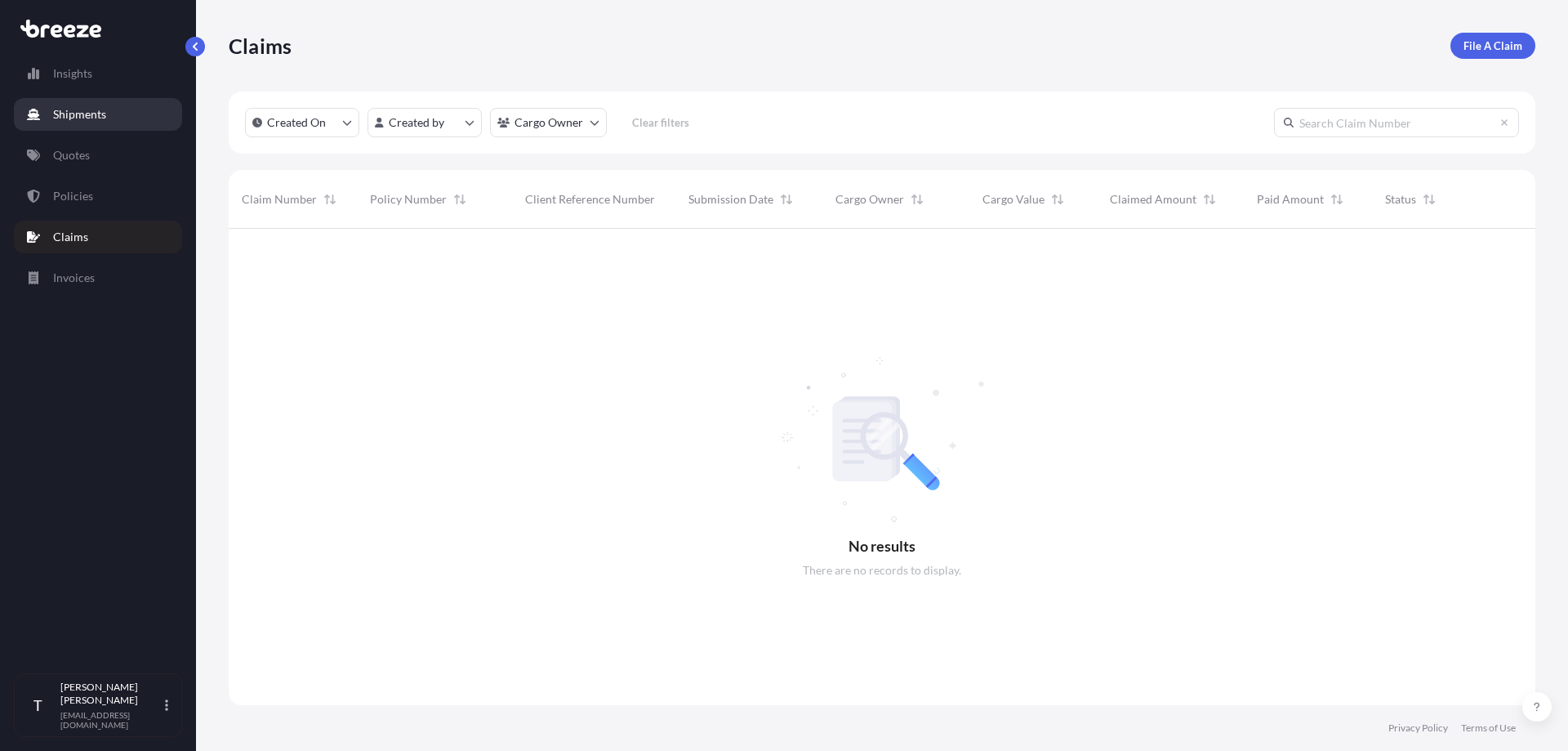
click at [90, 107] on p "Shipments" at bounding box center [79, 115] width 53 height 16
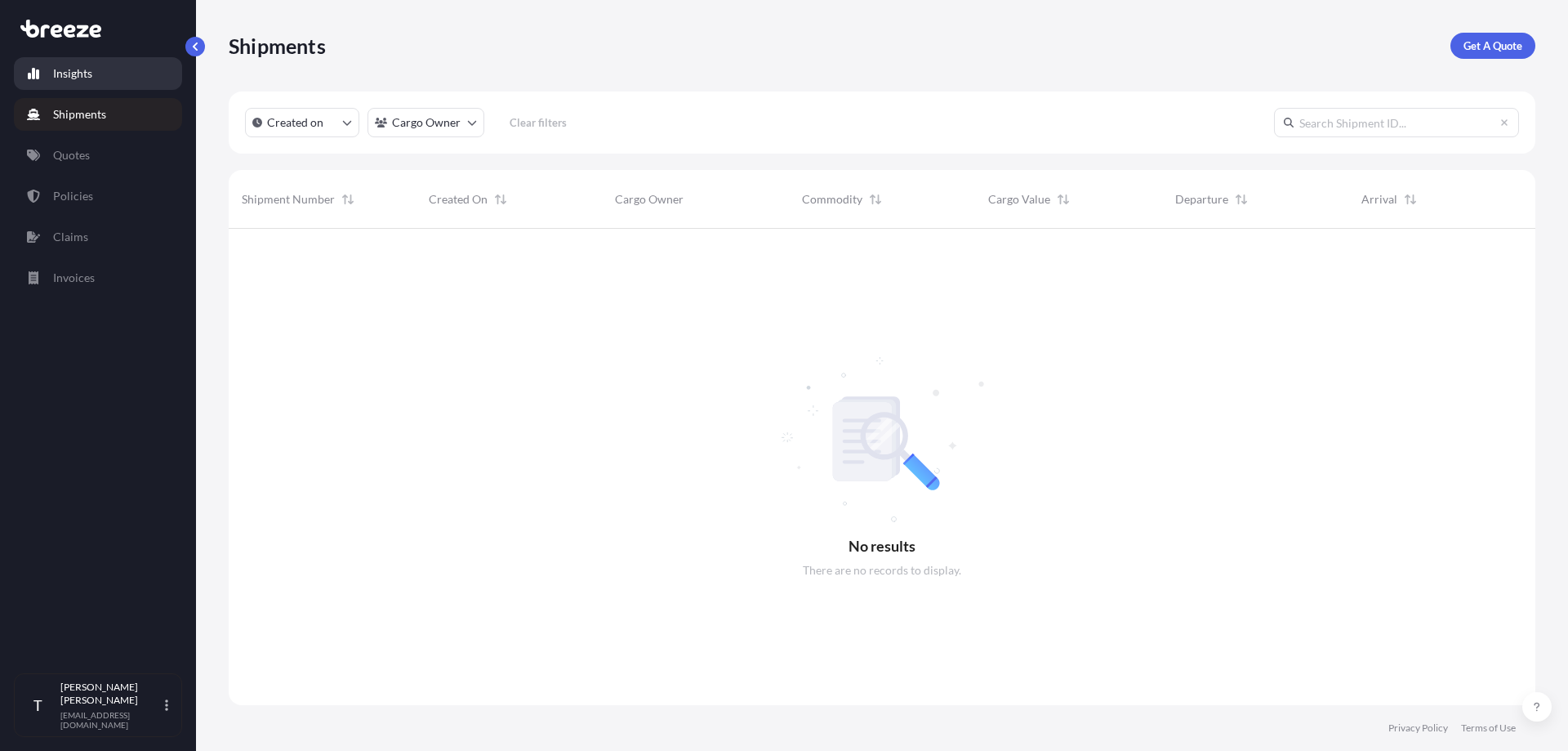
scroll to position [523, 1294]
click at [93, 73] on link "Insights" at bounding box center [97, 73] width 168 height 32
select select "2025"
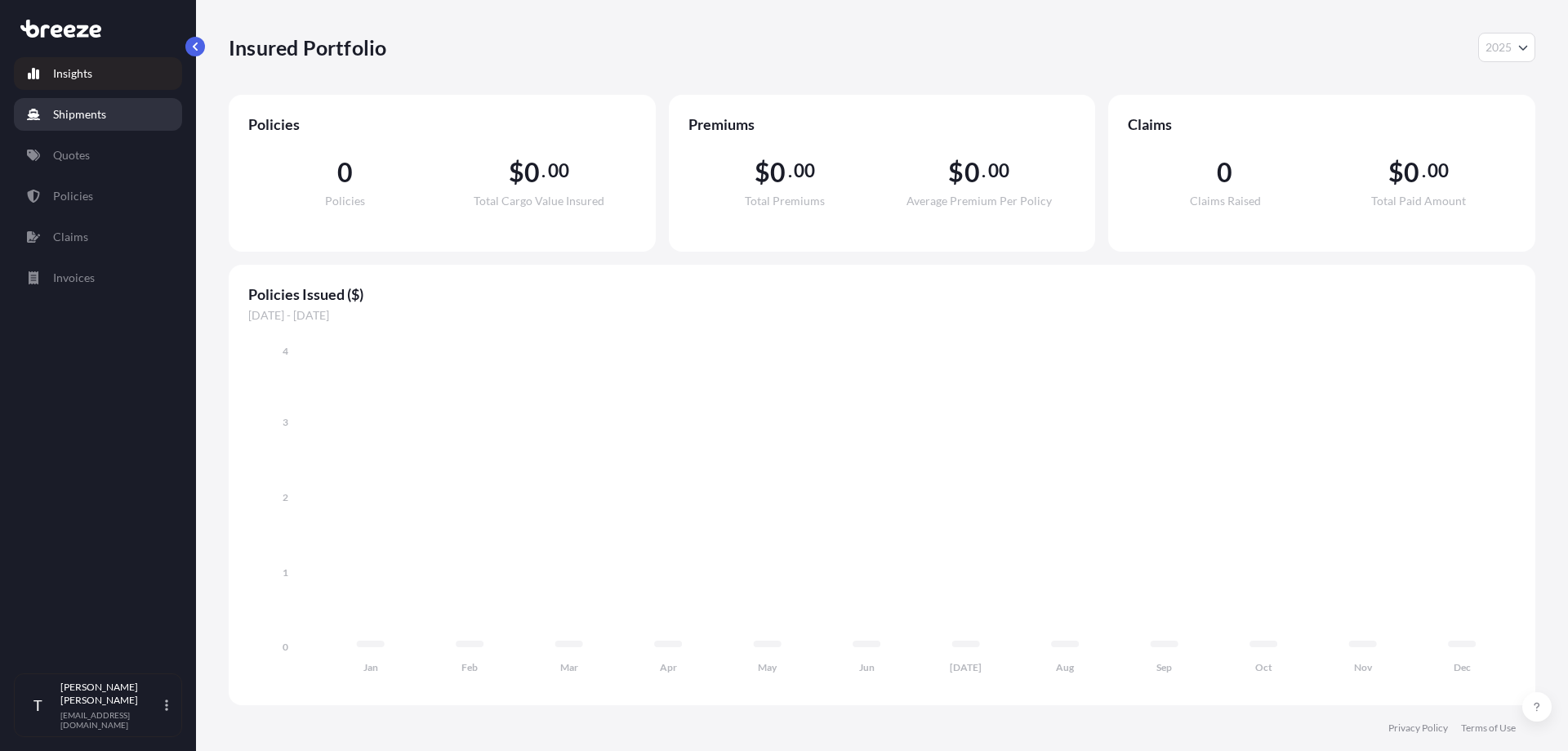
click at [97, 112] on p "Shipments" at bounding box center [79, 115] width 53 height 16
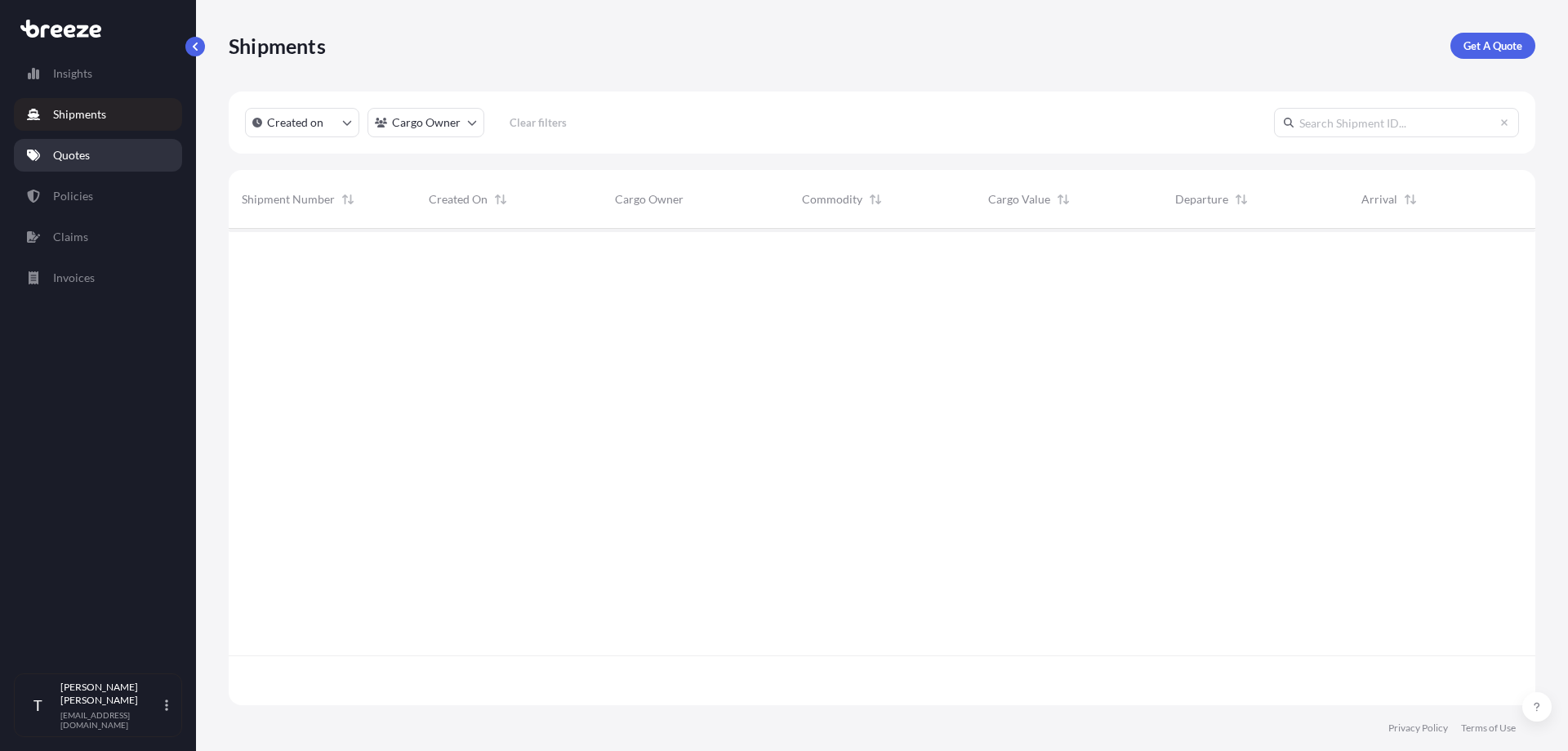
scroll to position [523, 1294]
click at [105, 147] on link "Quotes" at bounding box center [97, 155] width 168 height 32
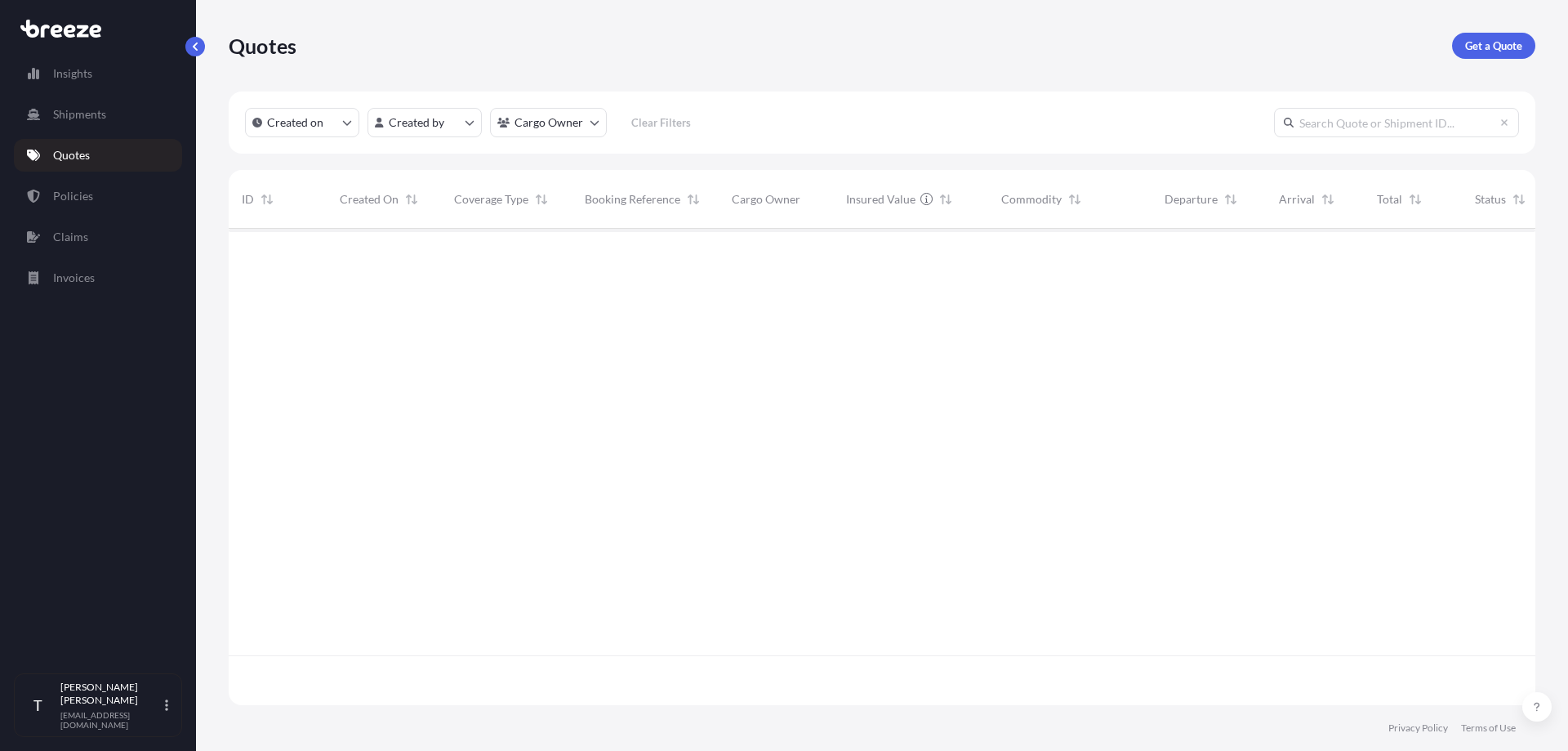
scroll to position [473, 1294]
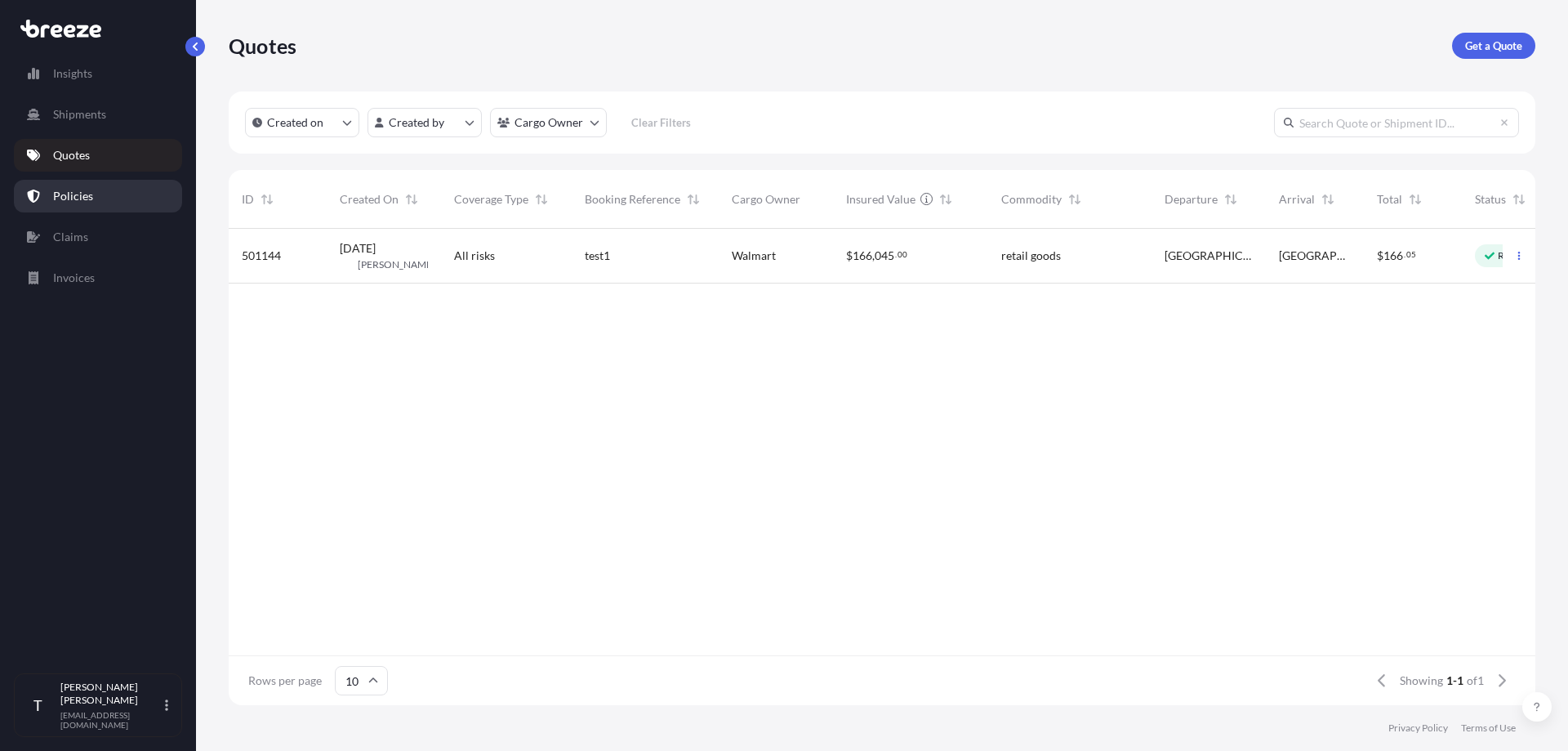
click at [94, 193] on link "Policies" at bounding box center [97, 196] width 168 height 32
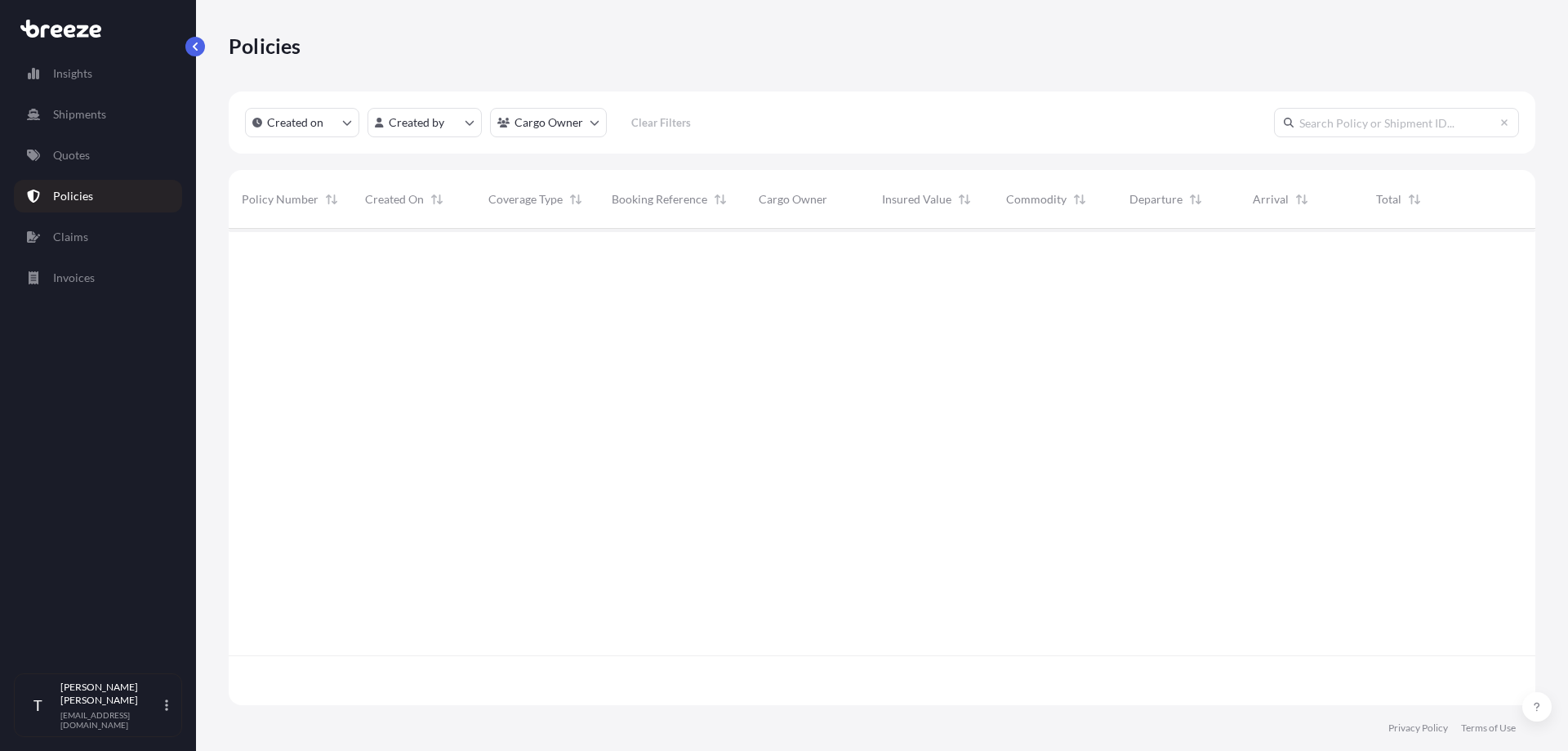
scroll to position [473, 1294]
click at [88, 231] on link "Claims" at bounding box center [97, 236] width 168 height 32
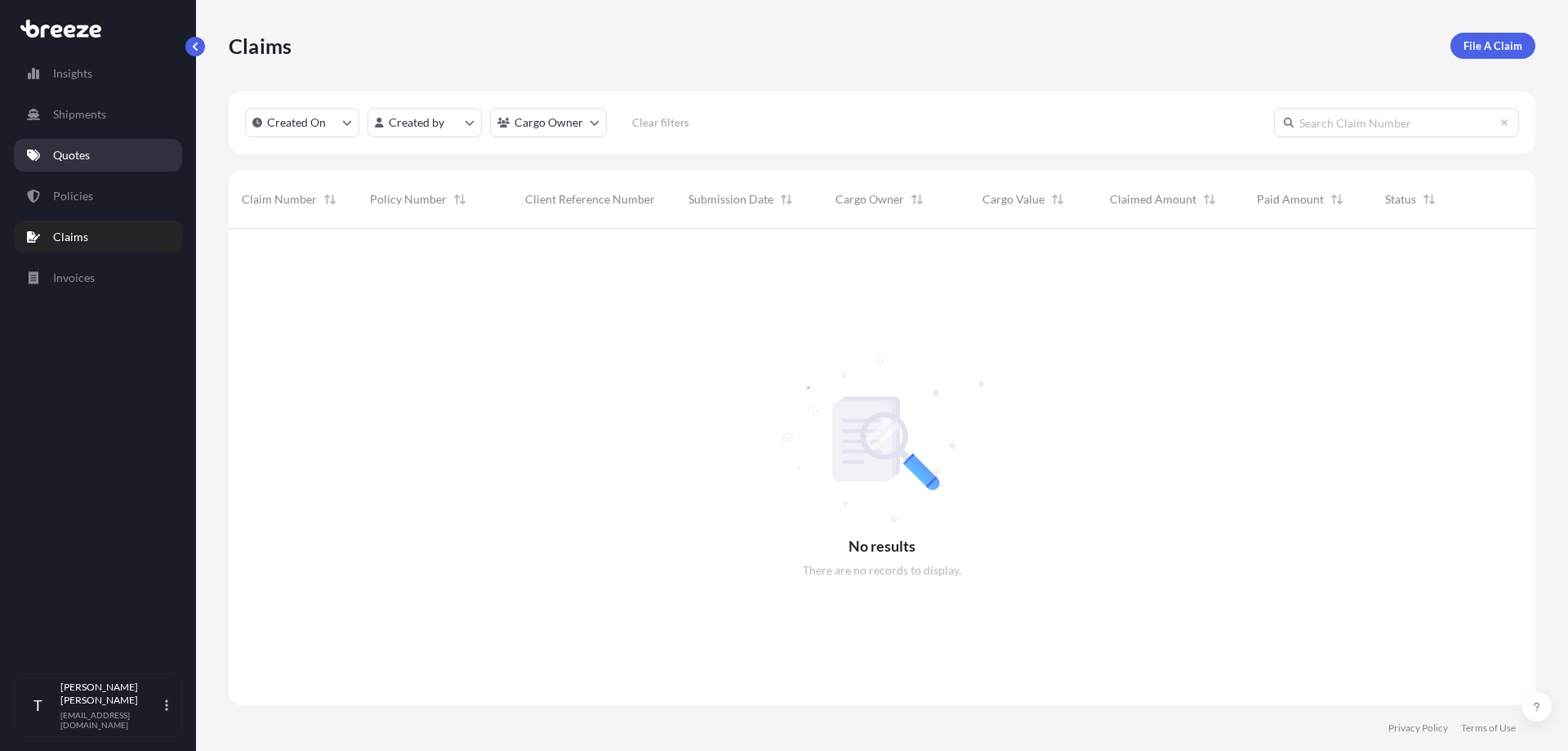
scroll to position [523, 1294]
click at [87, 152] on p "Quotes" at bounding box center [71, 155] width 37 height 16
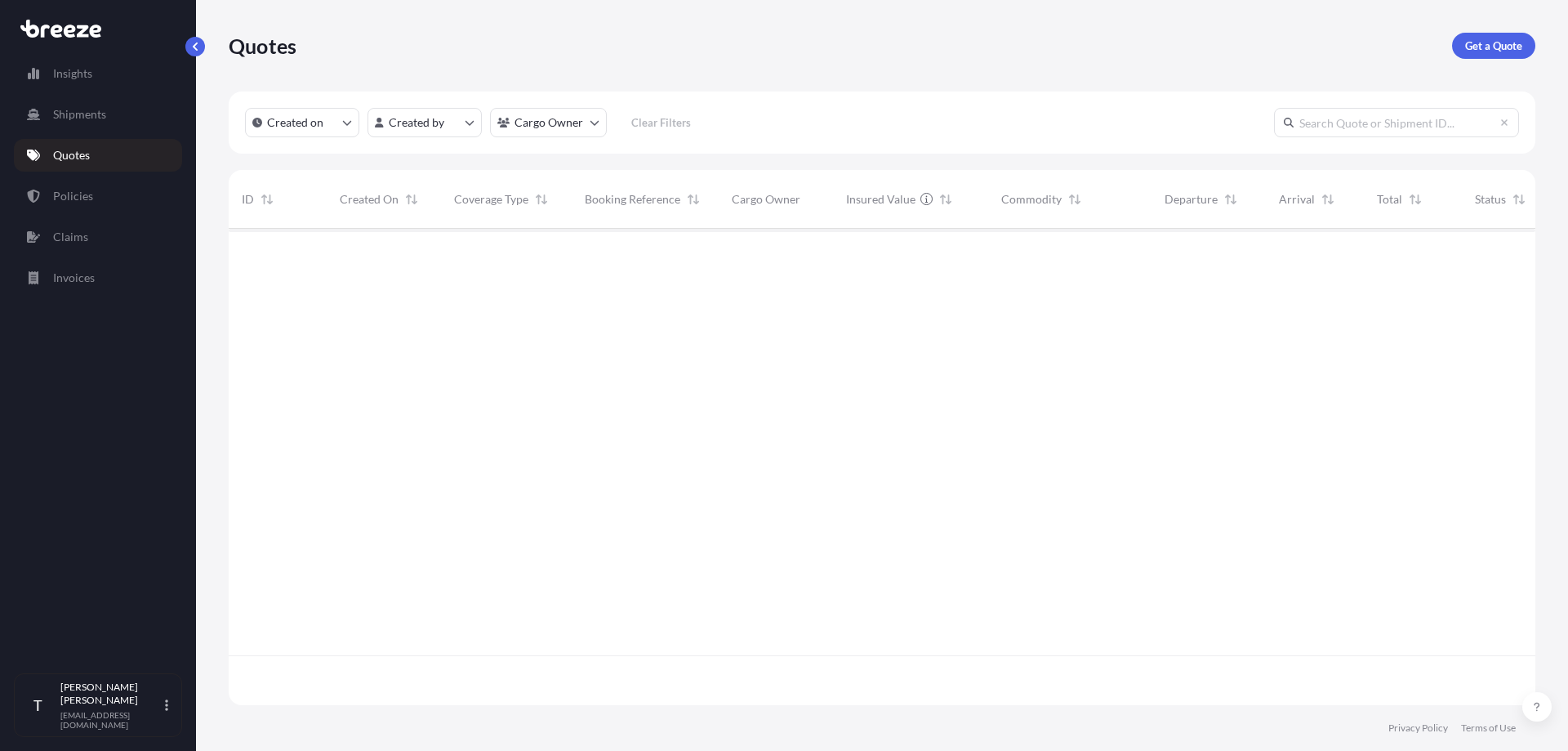
scroll to position [473, 1294]
click at [1498, 57] on link "Get a Quote" at bounding box center [1494, 45] width 83 height 26
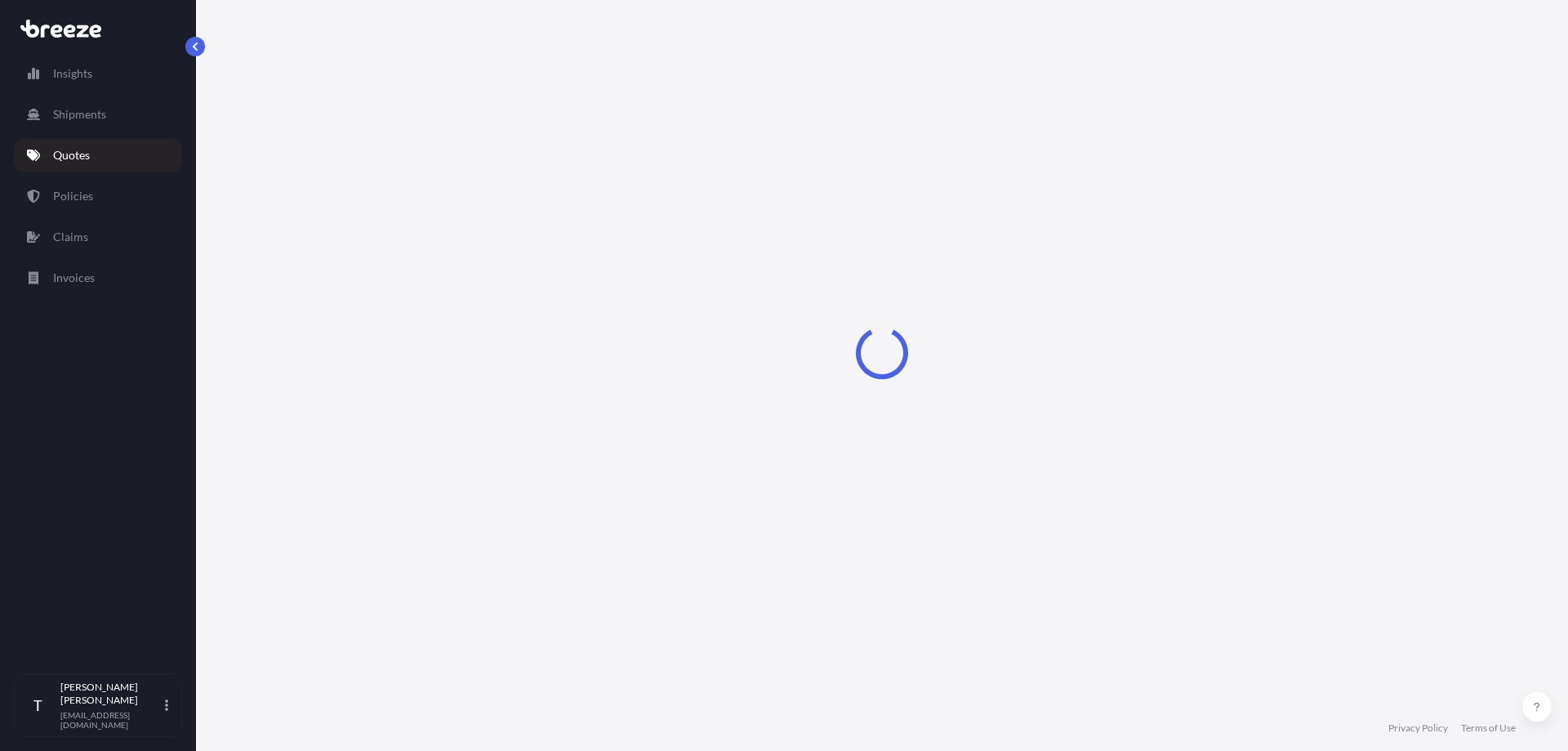
select select "Road"
select select "1"
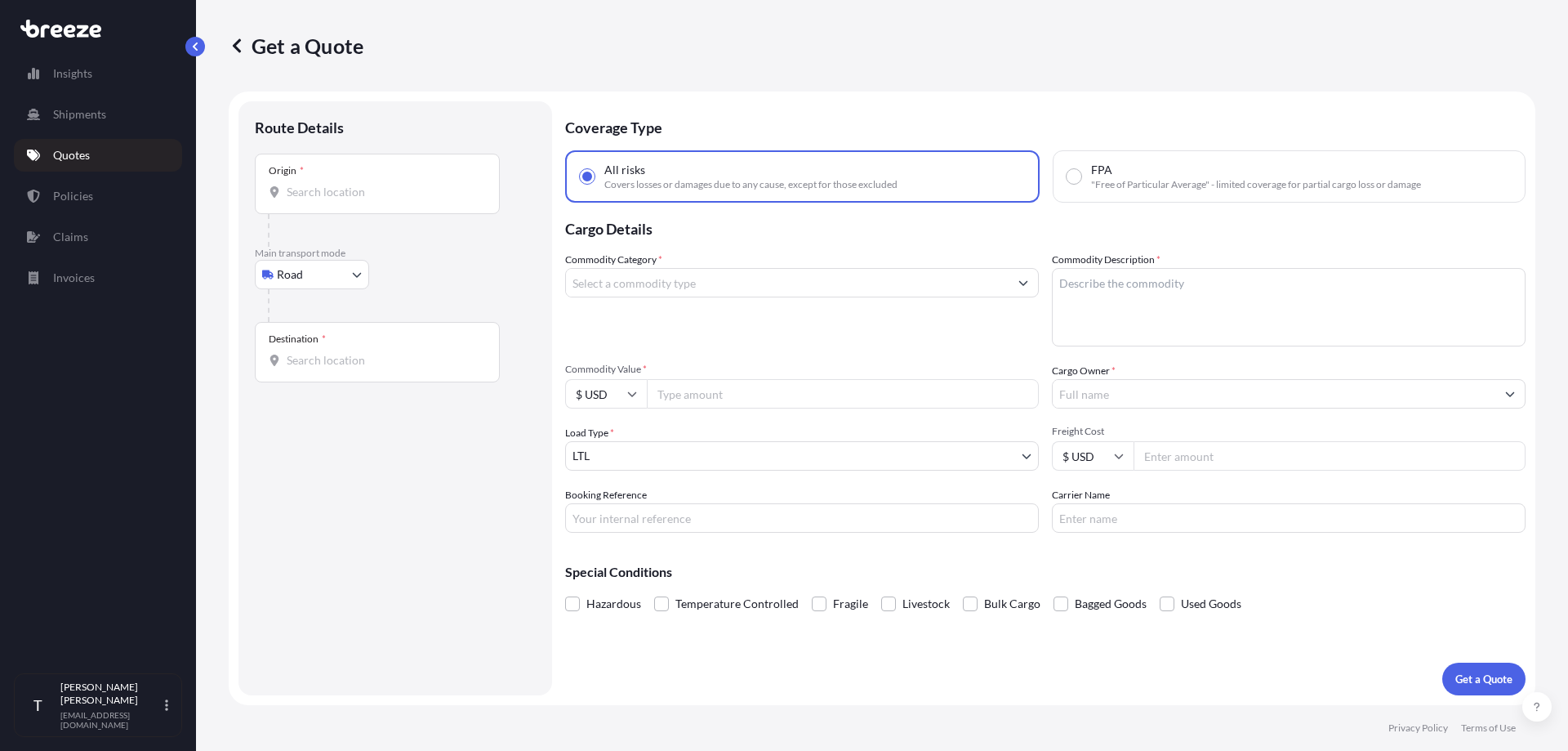
click at [71, 30] on icon at bounding box center [61, 29] width 81 height 18
click at [79, 69] on p "Insights" at bounding box center [72, 73] width 39 height 16
select select "2025"
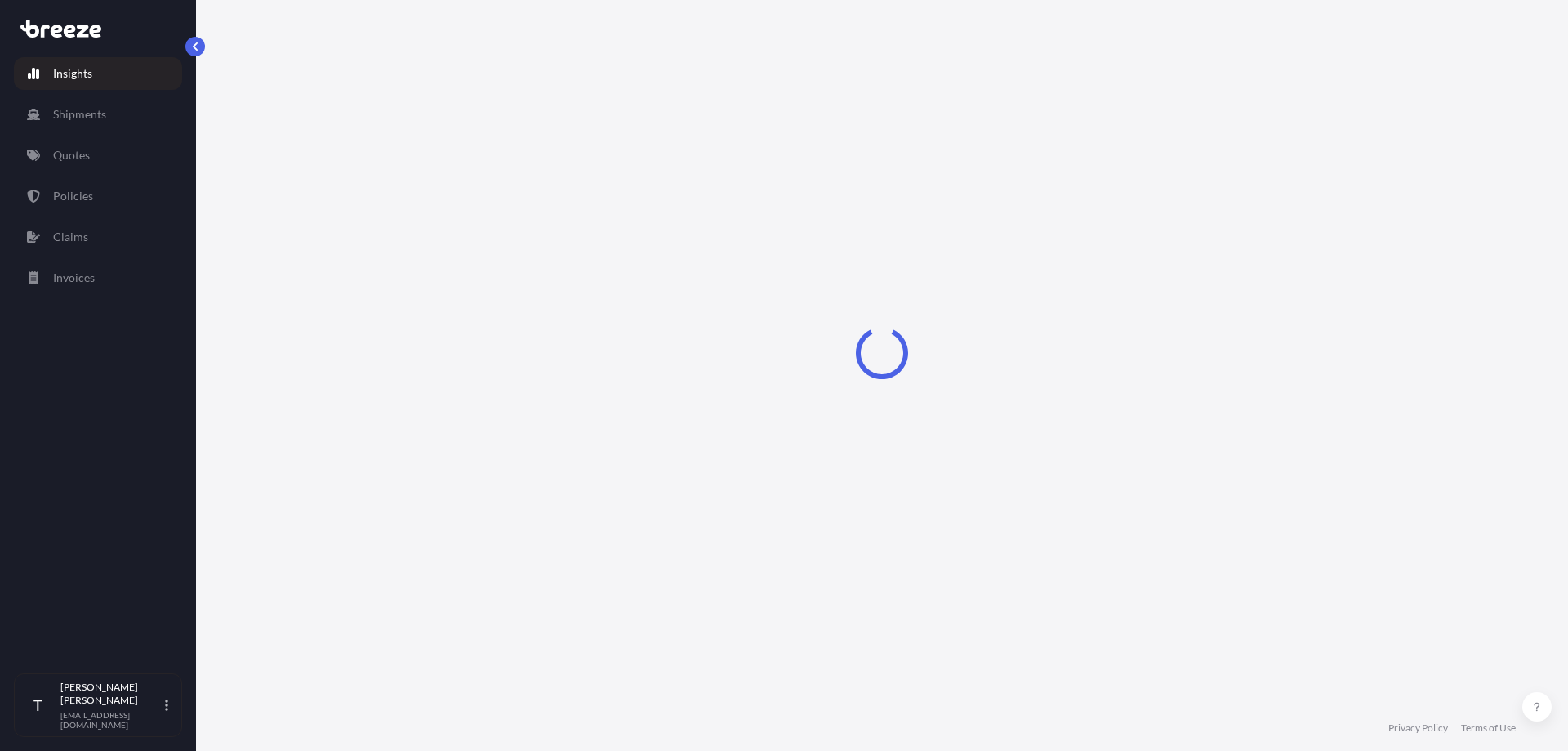
select select "2025"
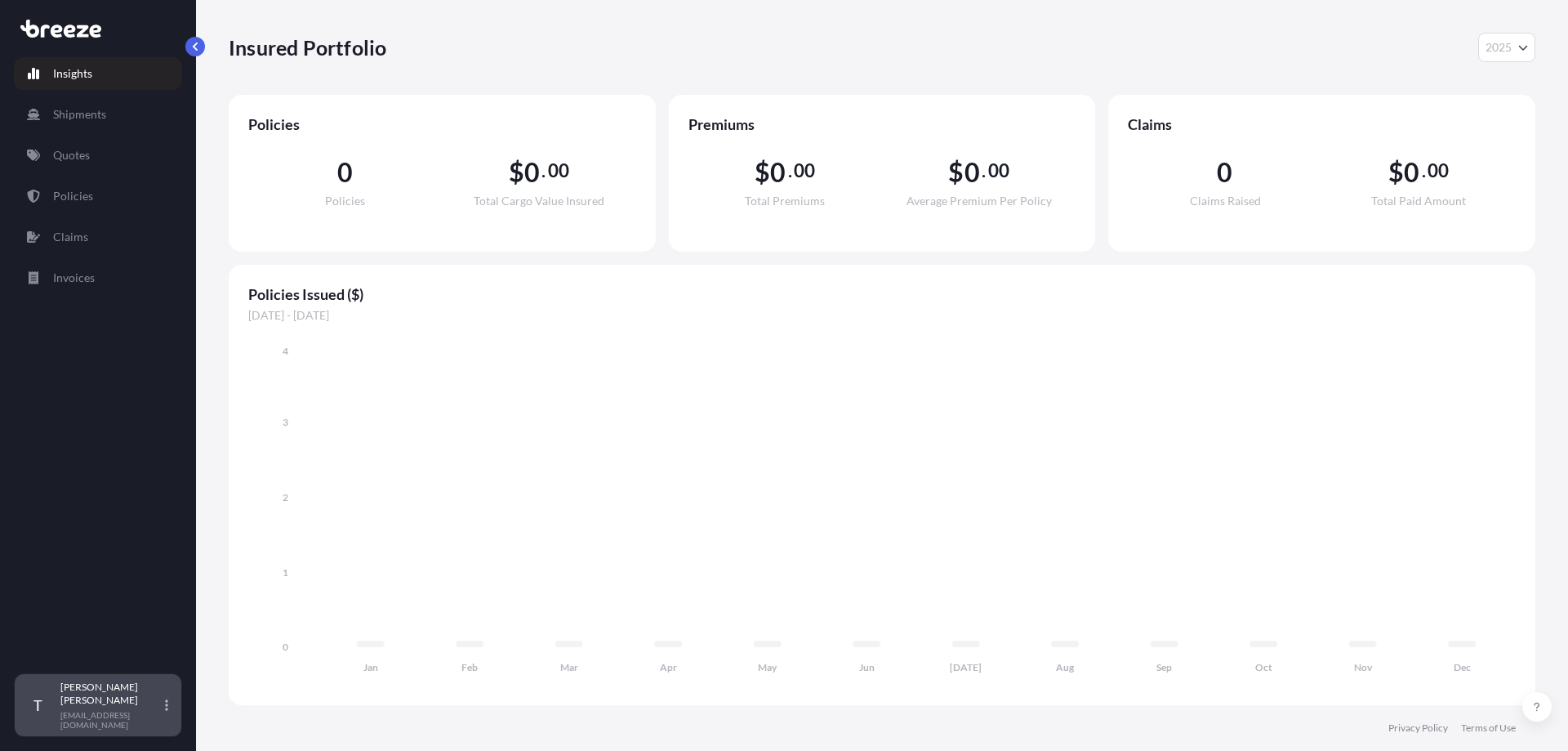
click at [115, 717] on p "[EMAIL_ADDRESS][DOMAIN_NAME]" at bounding box center [111, 719] width 101 height 20
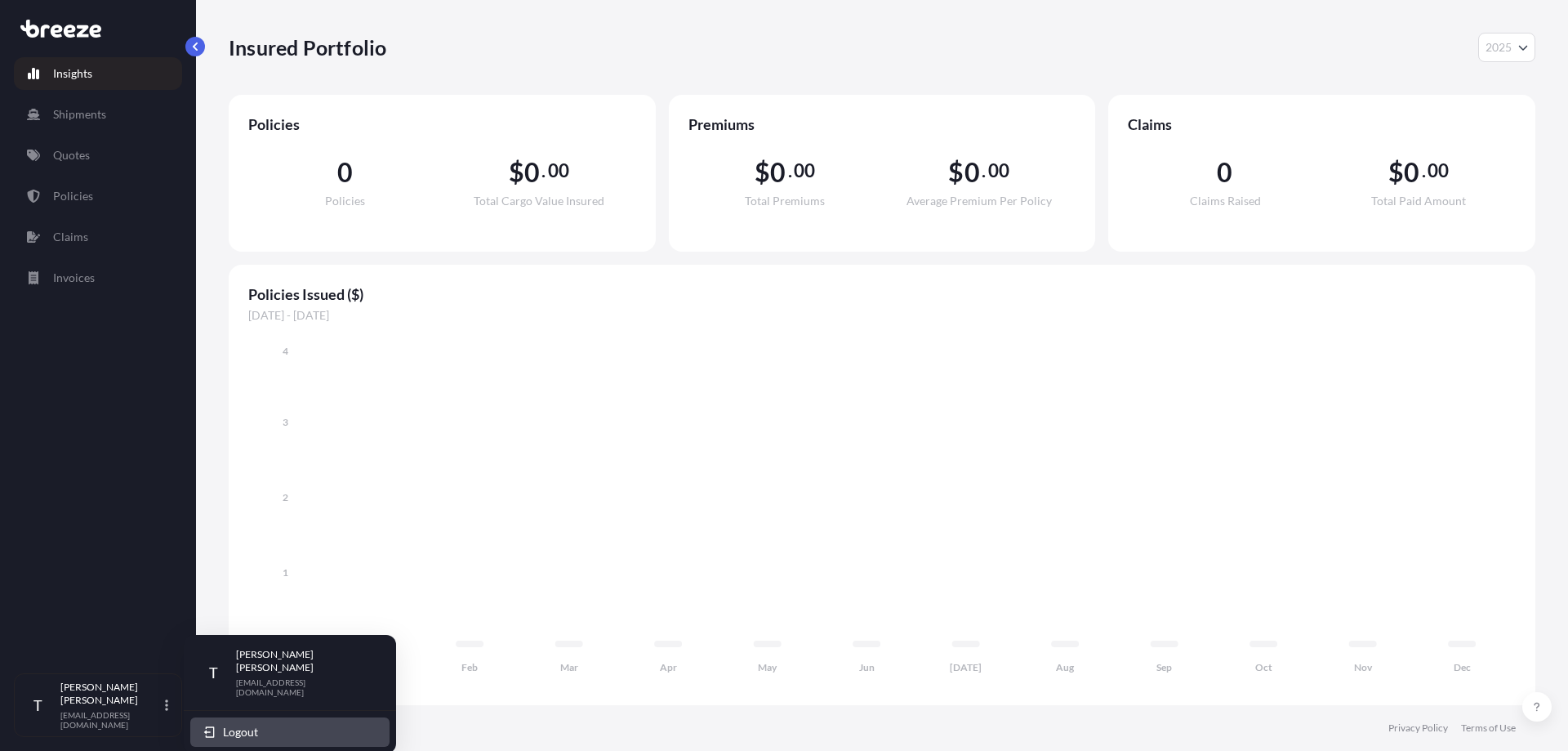
click at [261, 717] on button "Logout" at bounding box center [290, 731] width 199 height 30
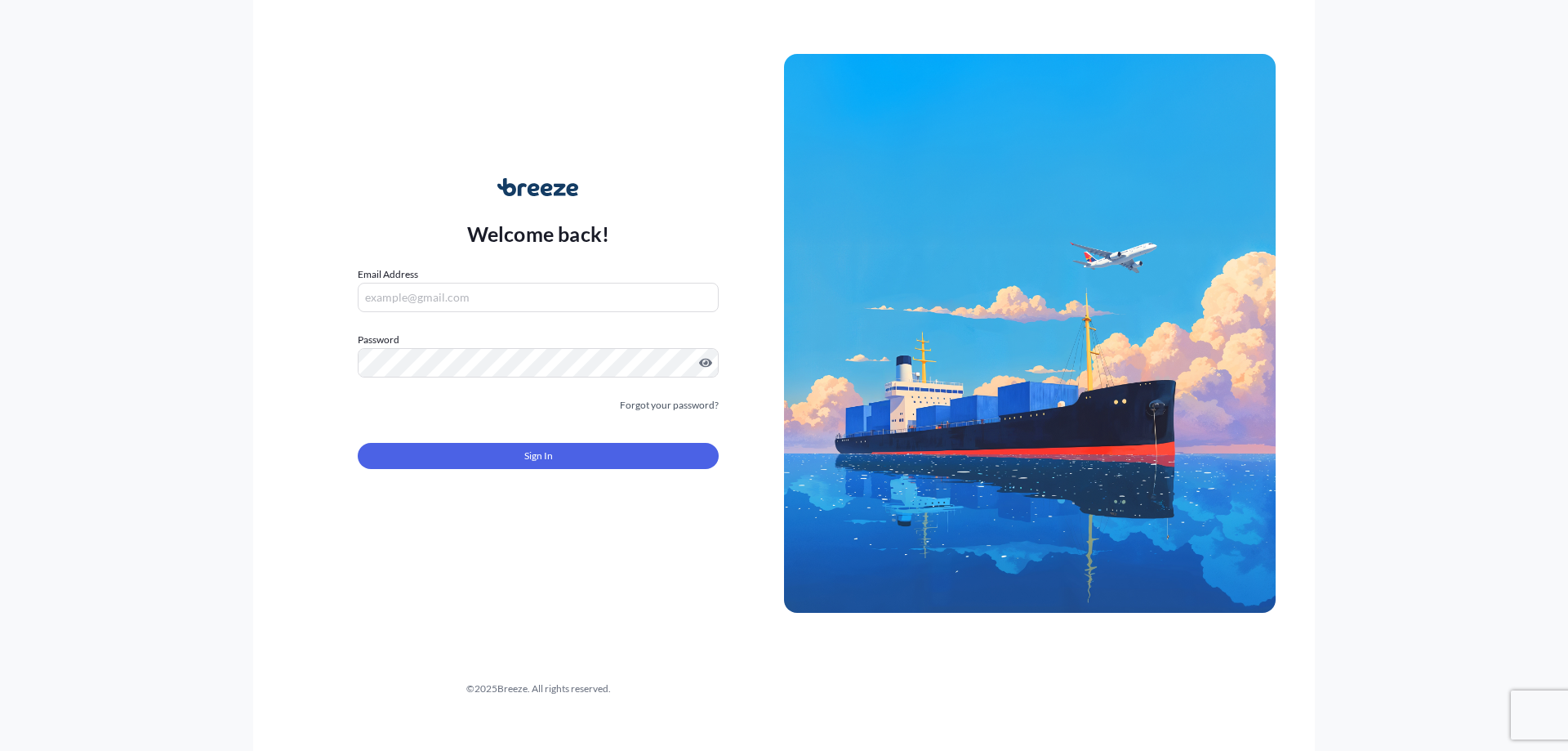
type input "[EMAIL_ADDRESS][DOMAIN_NAME]"
click at [350, 146] on div "Welcome back! Email Address [EMAIL_ADDRESS][DOMAIN_NAME] Password Must include:…" at bounding box center [538, 333] width 492 height 376
click at [447, 445] on button "Sign In" at bounding box center [538, 455] width 361 height 26
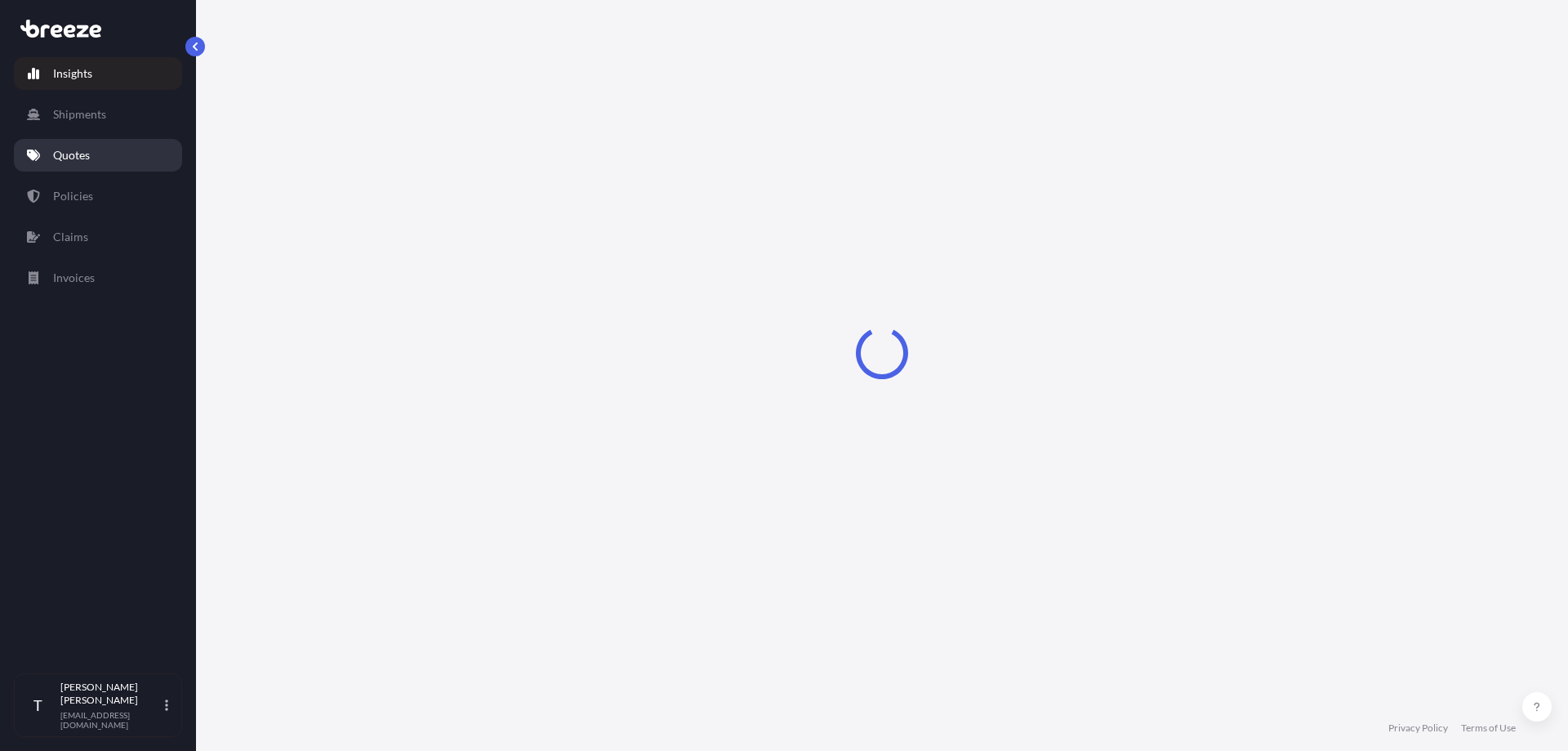
select select "2025"
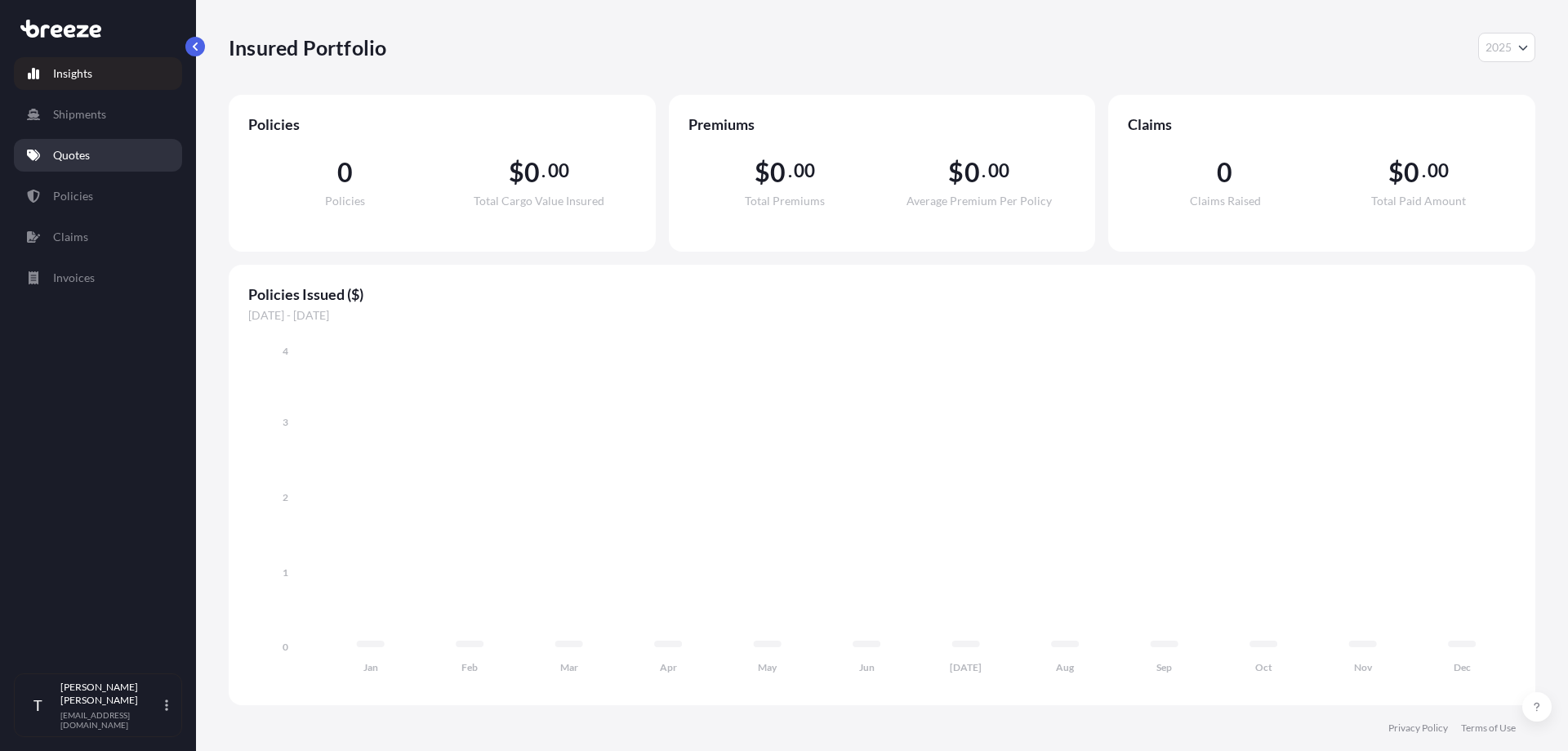
click at [128, 160] on link "Quotes" at bounding box center [97, 155] width 168 height 32
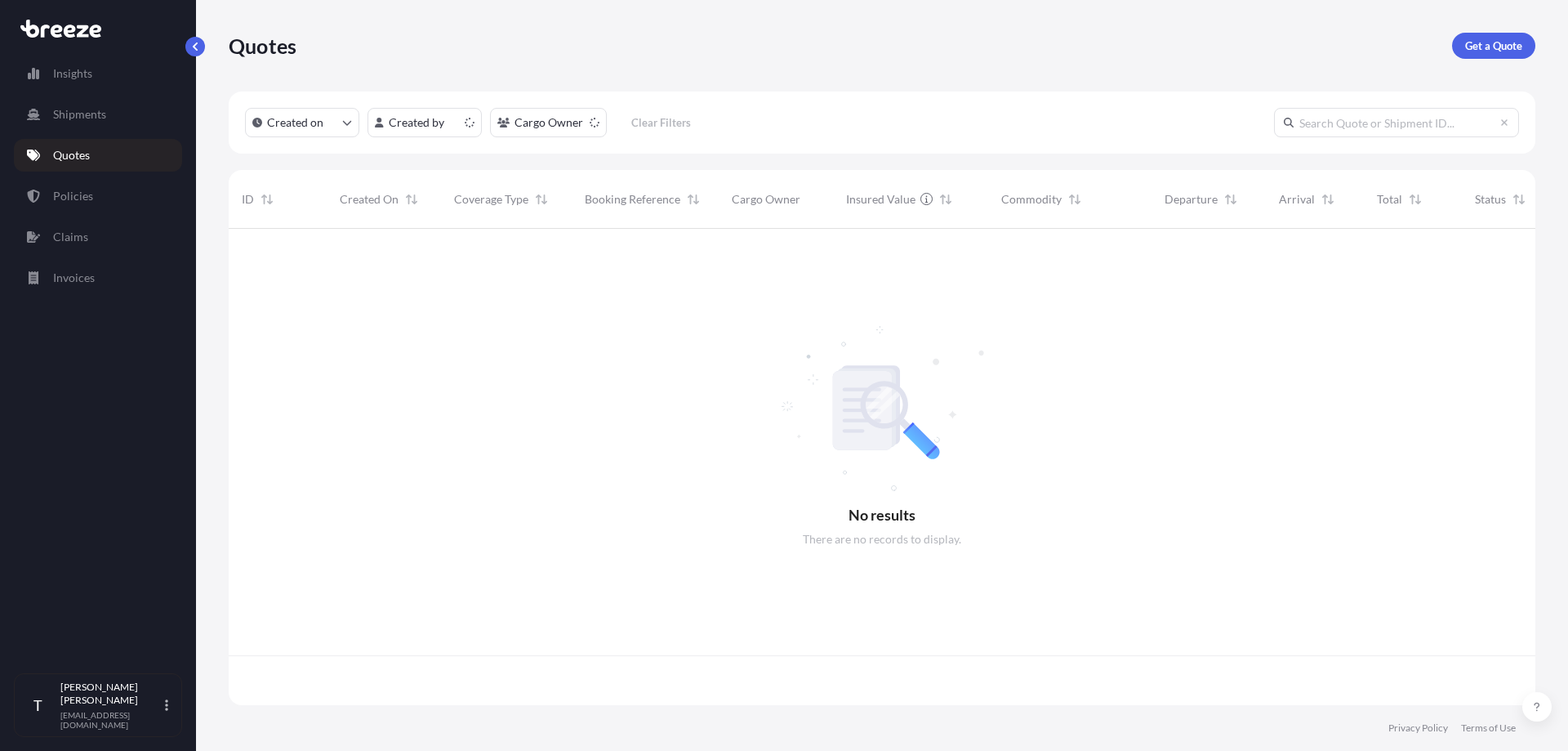
scroll to position [473, 1294]
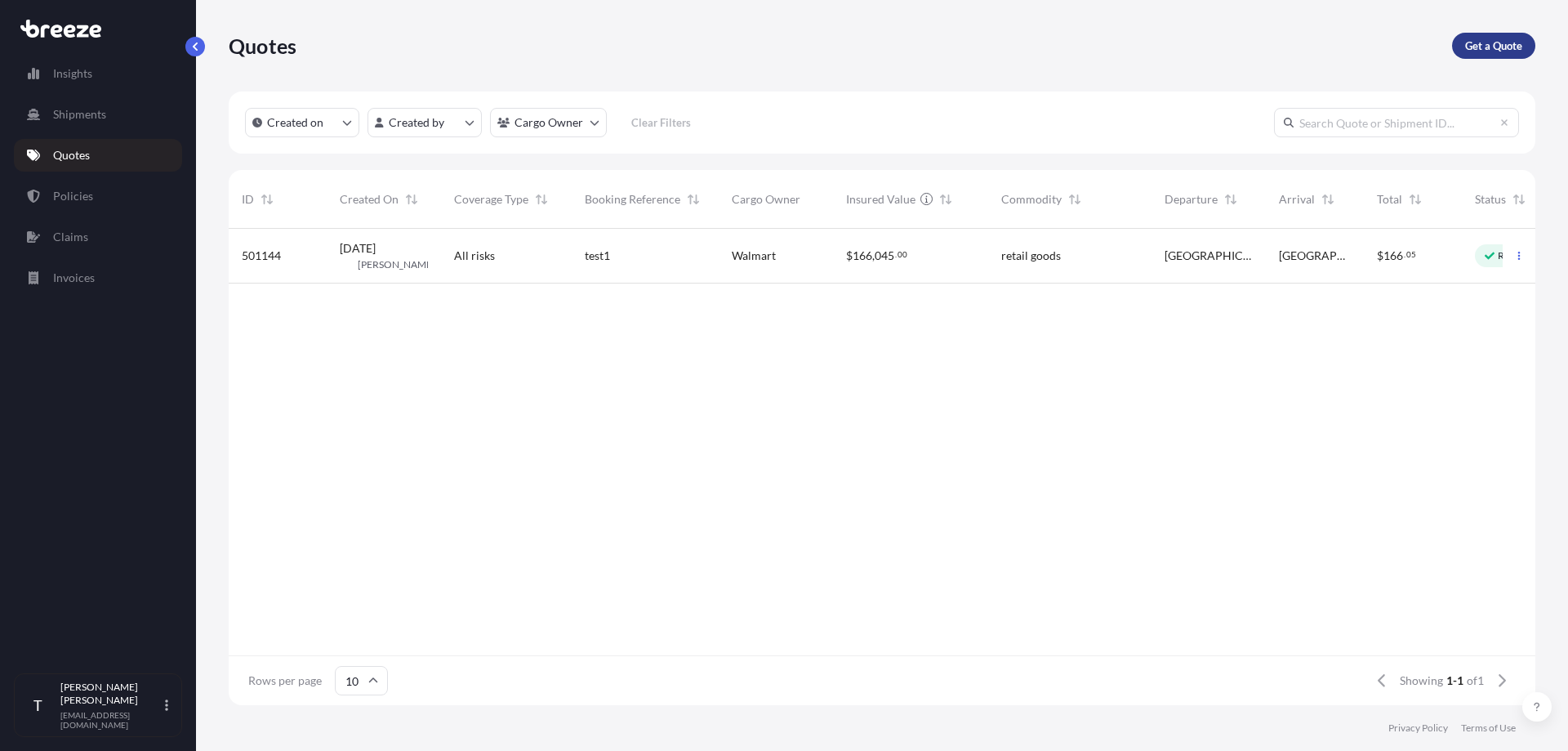
click at [1487, 39] on p "Get a Quote" at bounding box center [1493, 46] width 57 height 16
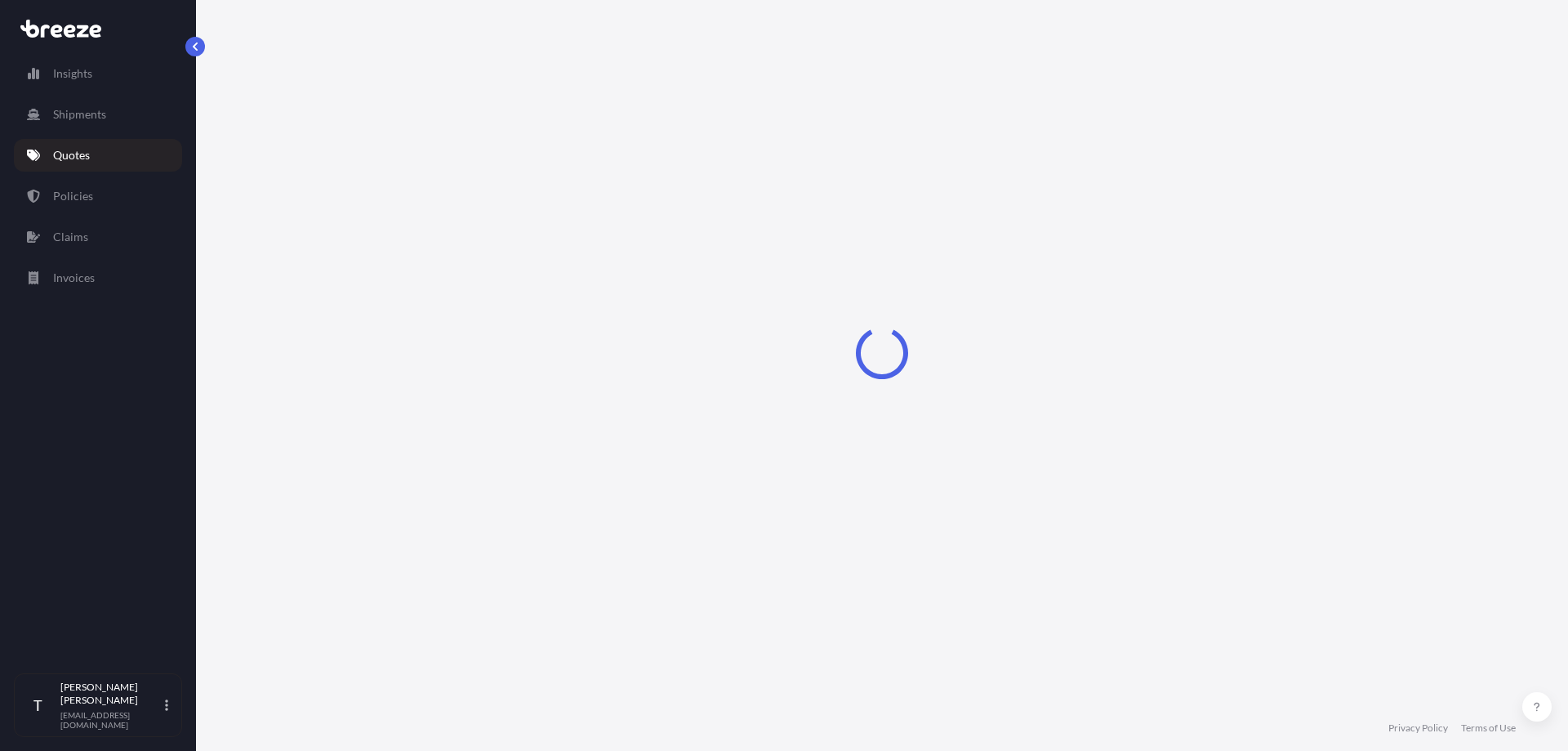
select select "Road"
select select "1"
